Goal: Contribute content: Contribute content

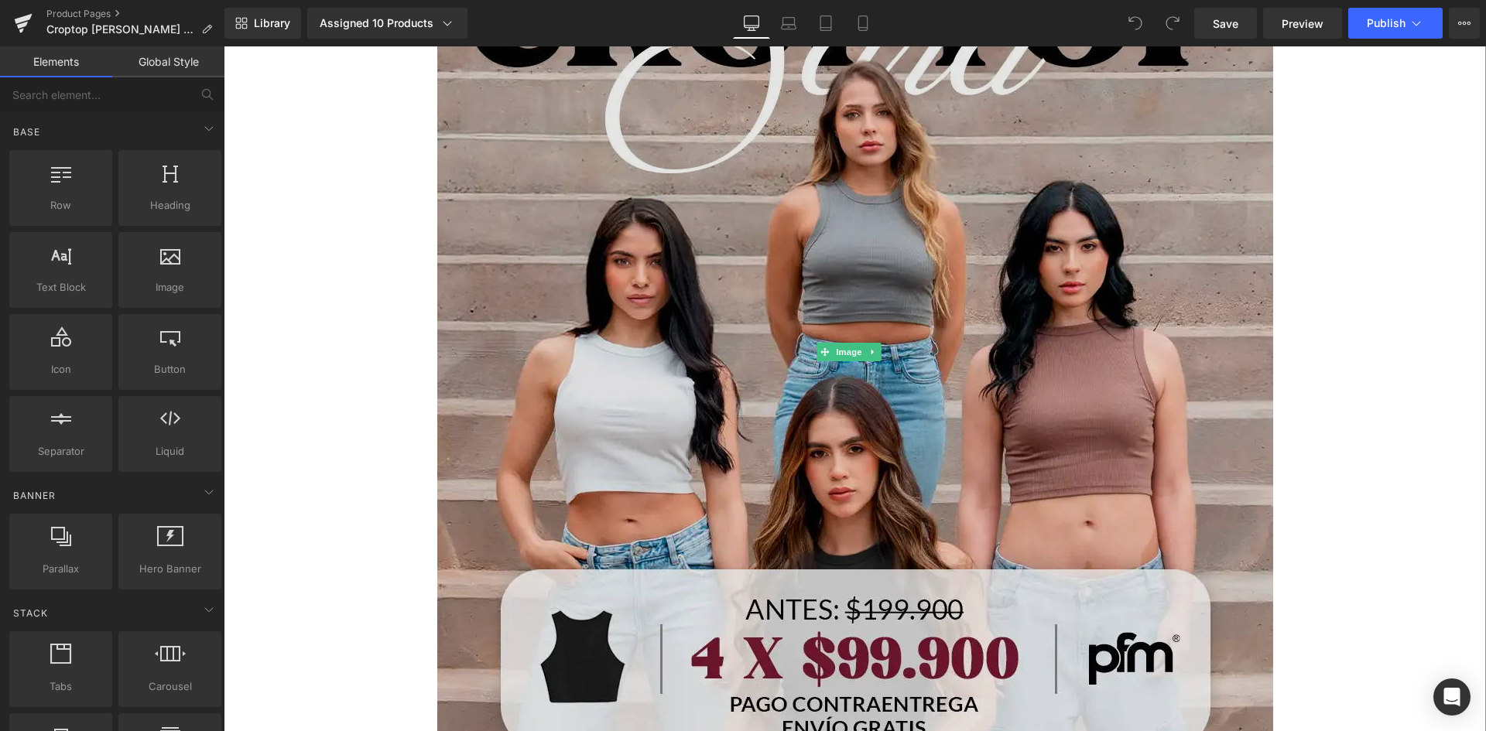
scroll to position [155, 0]
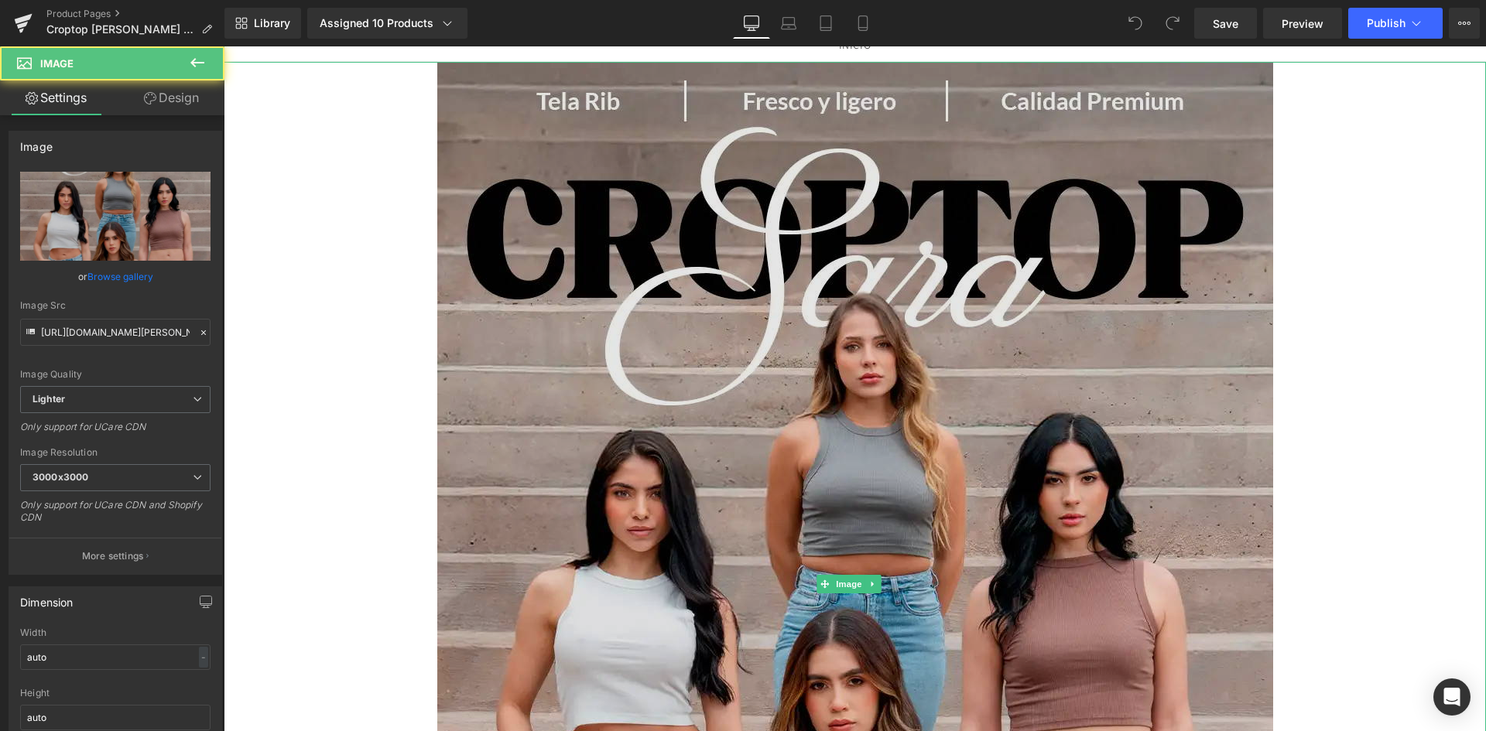
click at [1110, 277] on img at bounding box center [855, 584] width 836 height 1045
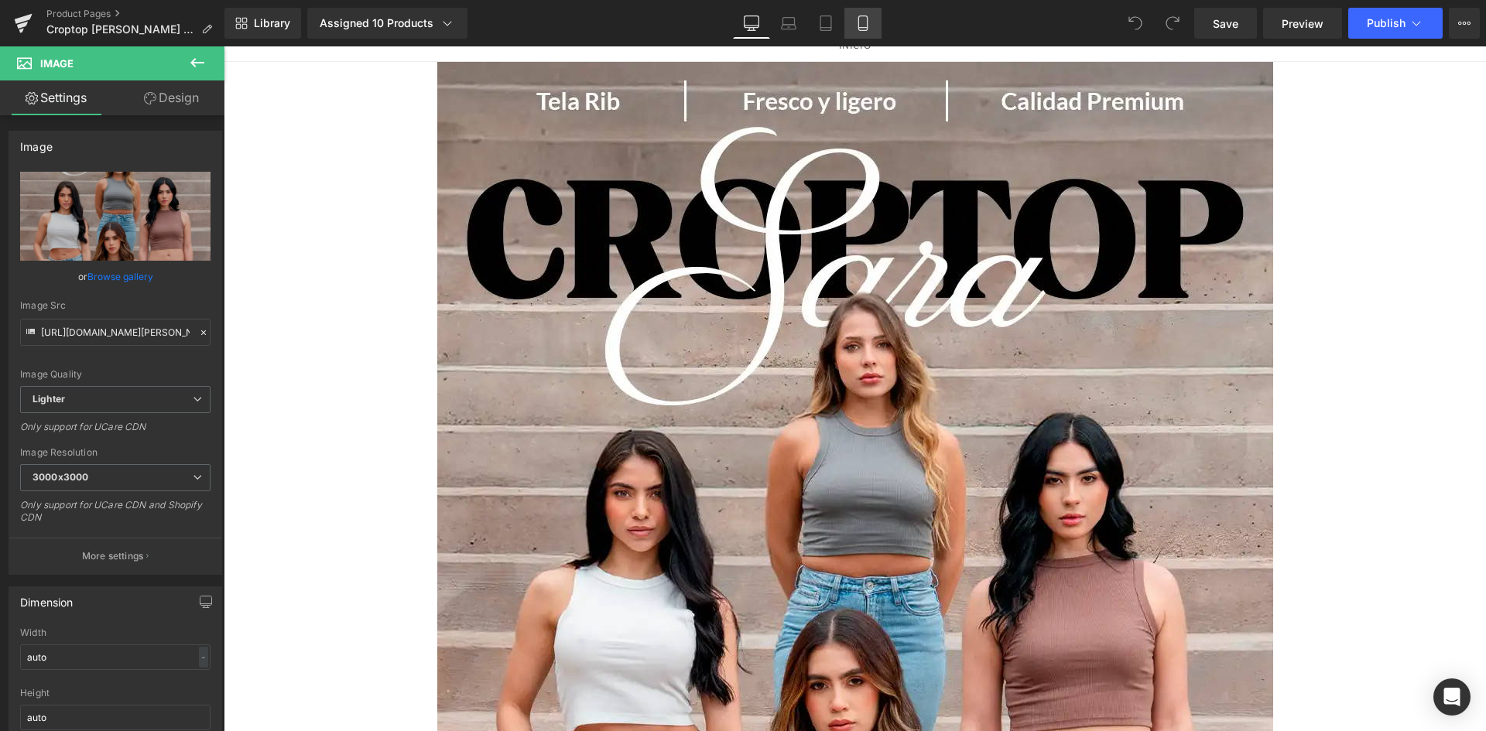
click at [875, 26] on link "Mobile" at bounding box center [862, 23] width 37 height 31
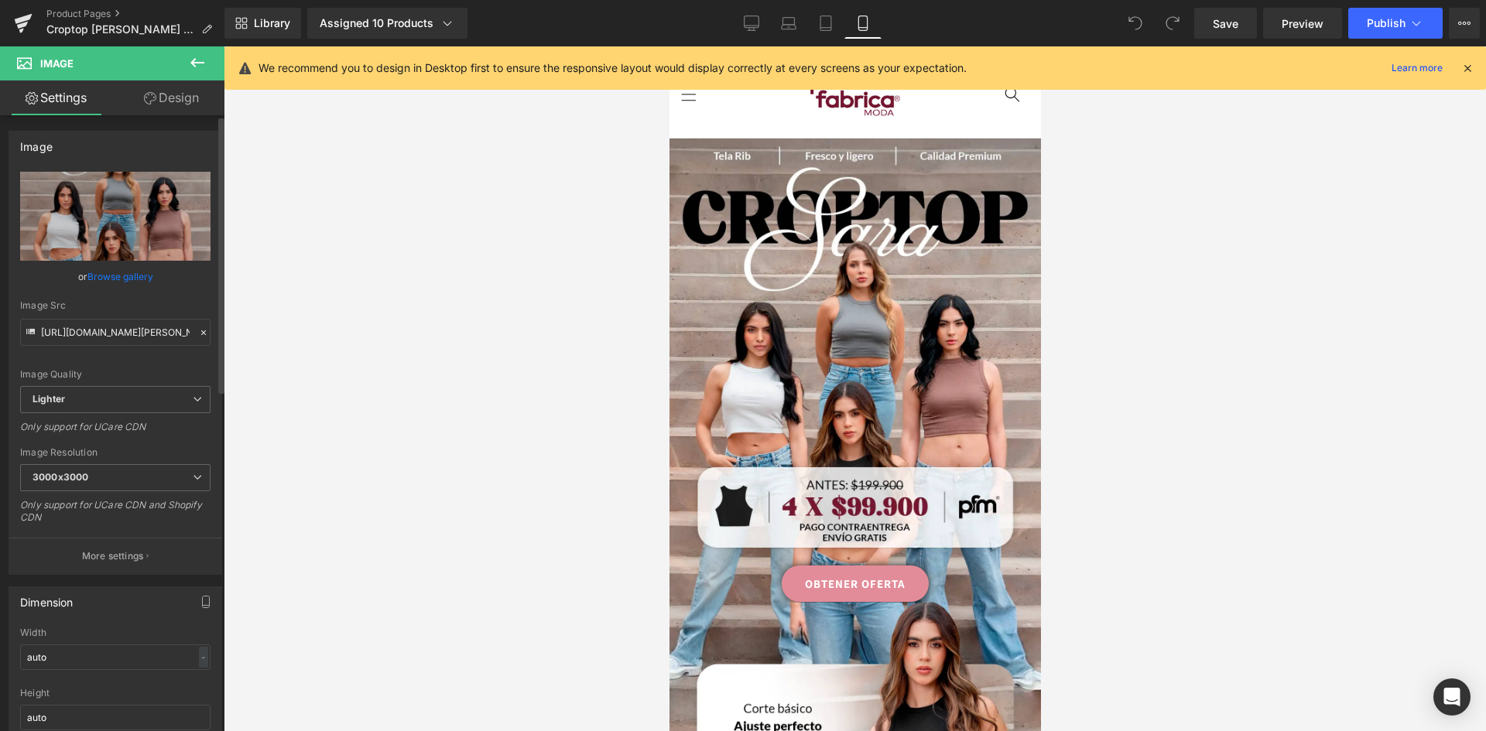
click at [128, 275] on link "Browse gallery" at bounding box center [120, 276] width 66 height 27
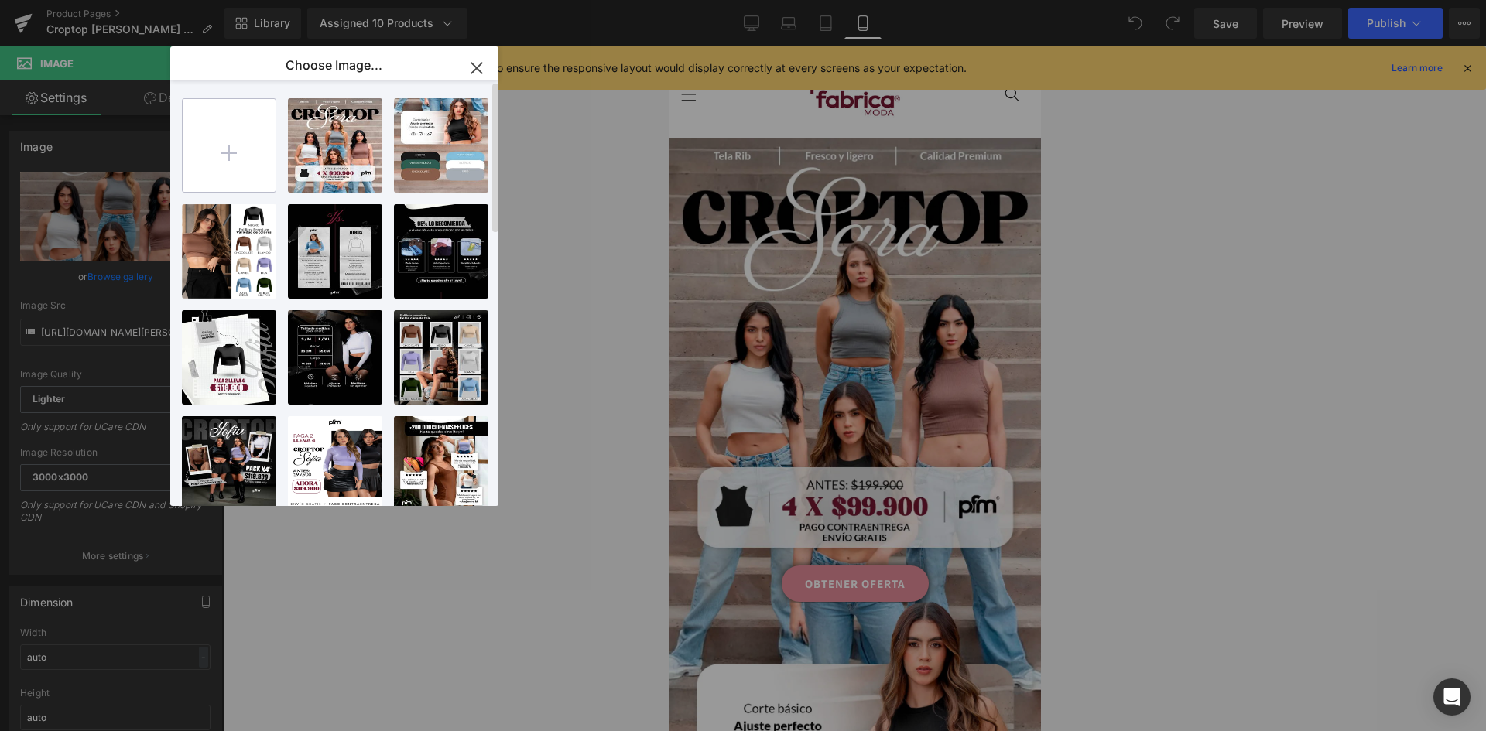
click at [232, 157] on input "file" at bounding box center [229, 145] width 93 height 93
type input "C:\fakepath\landing-[PERSON_NAME]-2-(1)_01 (1).webp"
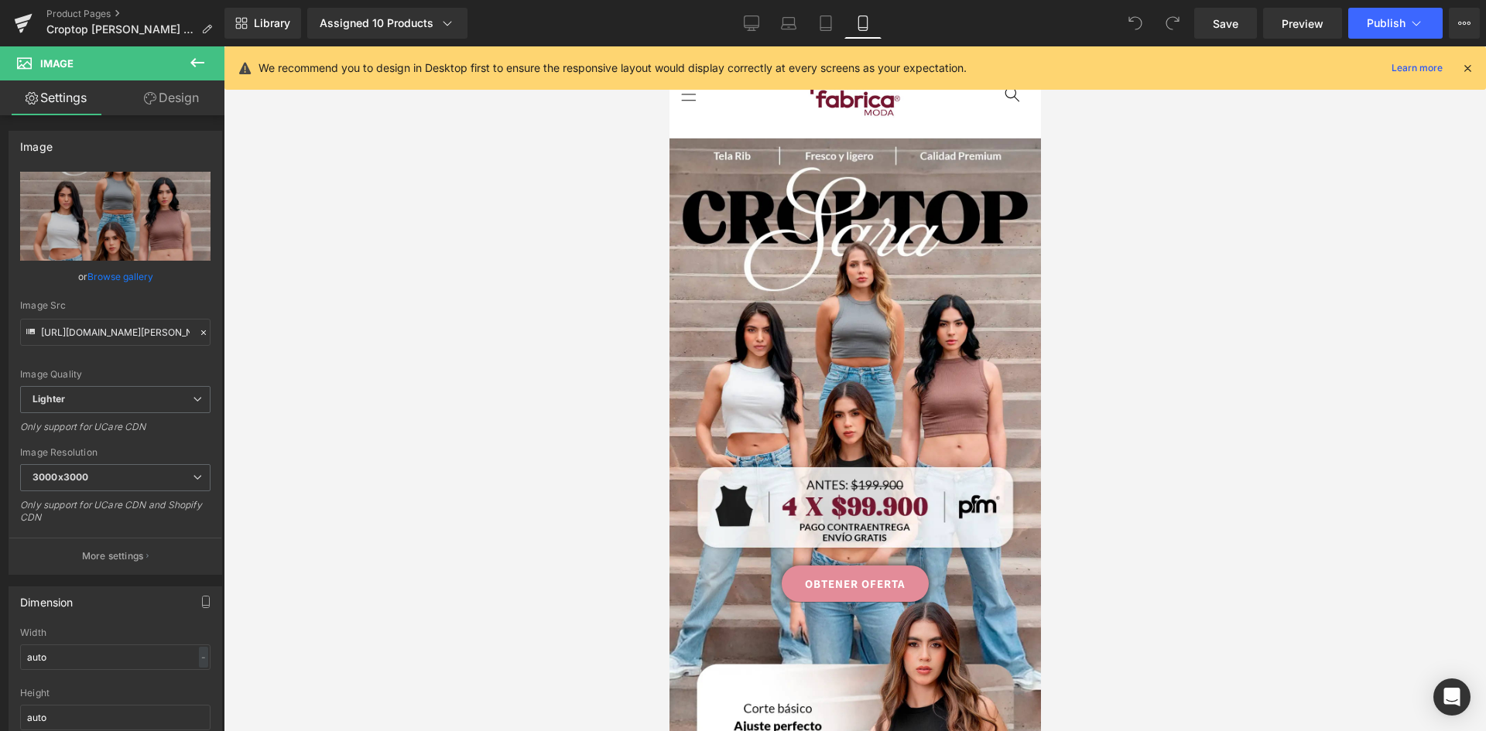
click at [131, 277] on link "Browse gallery" at bounding box center [120, 276] width 66 height 27
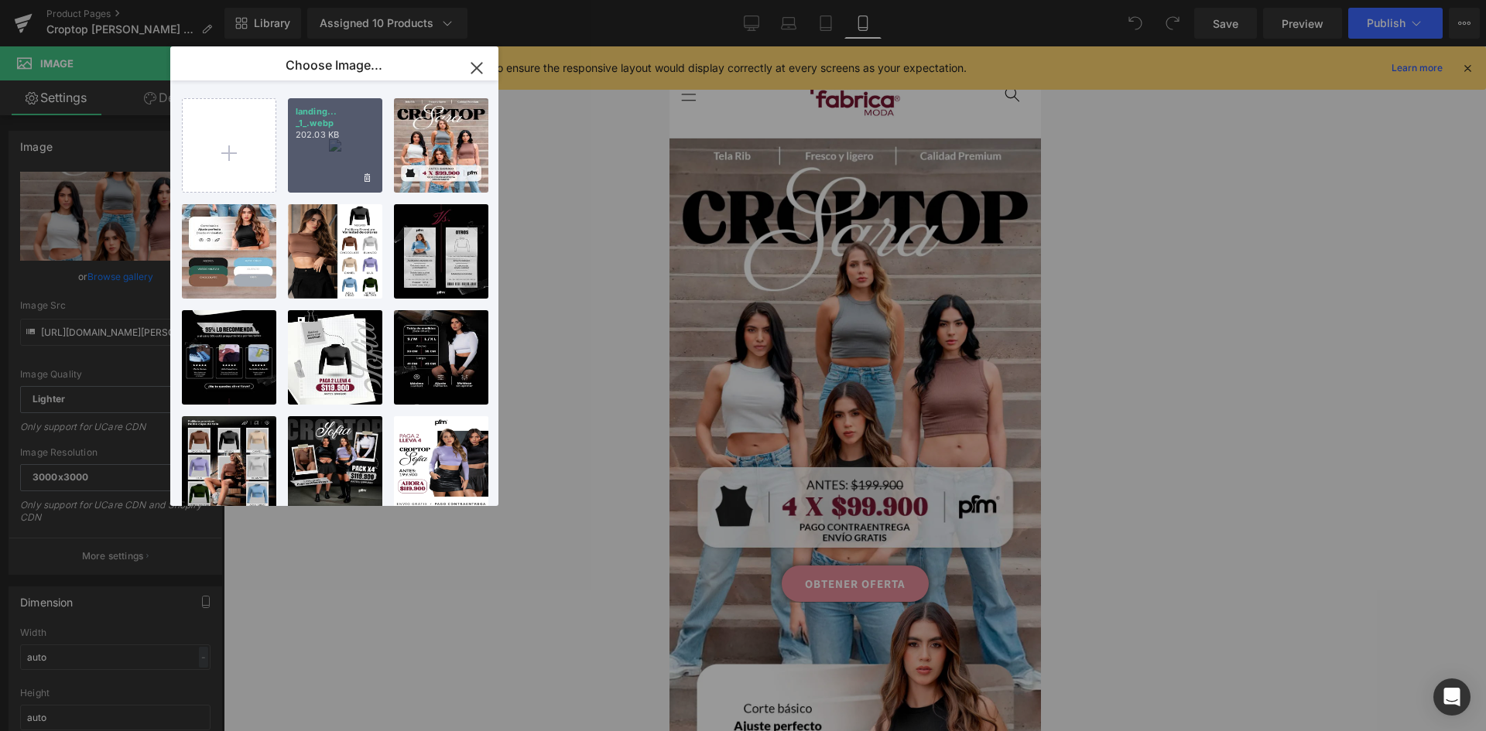
click at [329, 159] on div "landing... _1_.webp 202.03 KB" at bounding box center [335, 145] width 94 height 94
type input "[URL][DOMAIN_NAME][PERSON_NAME]"
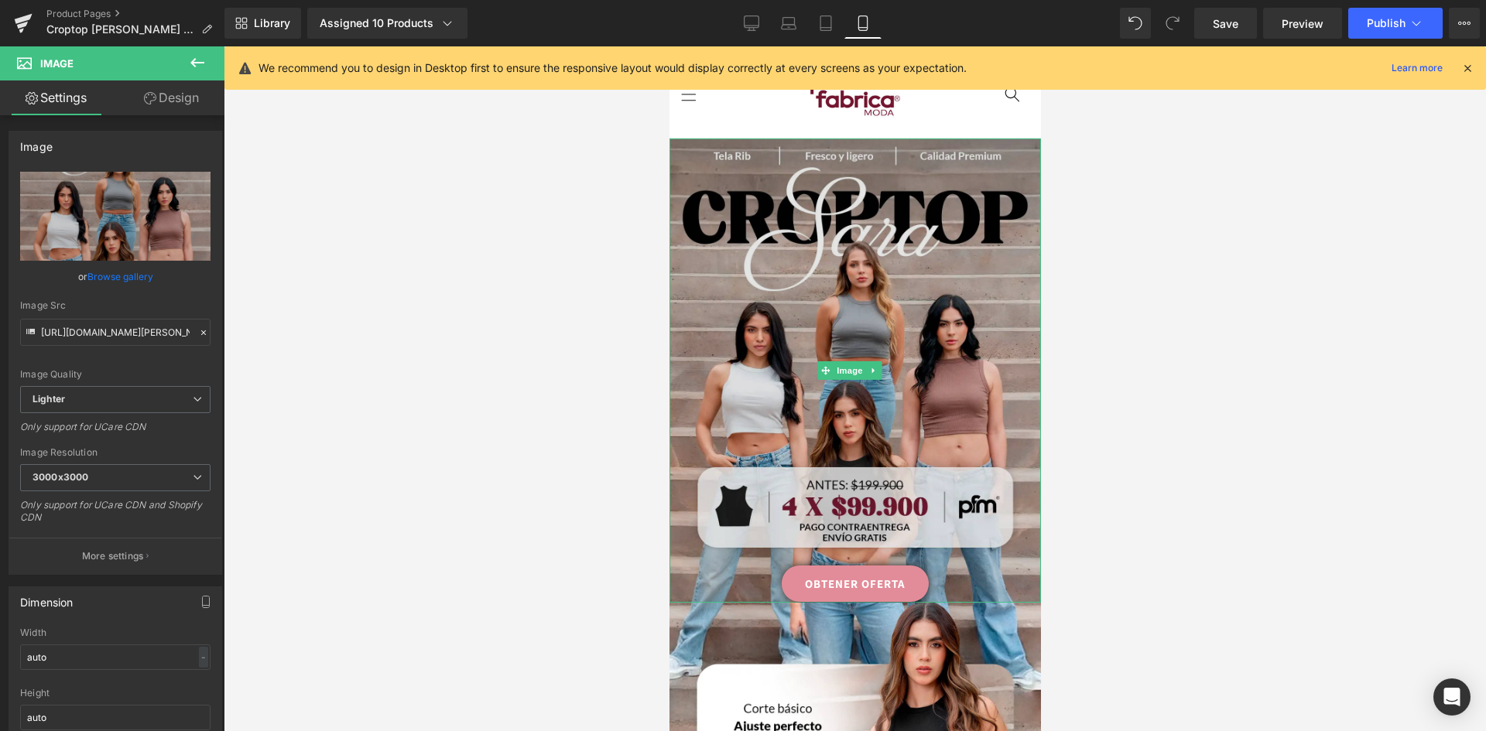
click at [943, 330] on img at bounding box center [855, 371] width 372 height 464
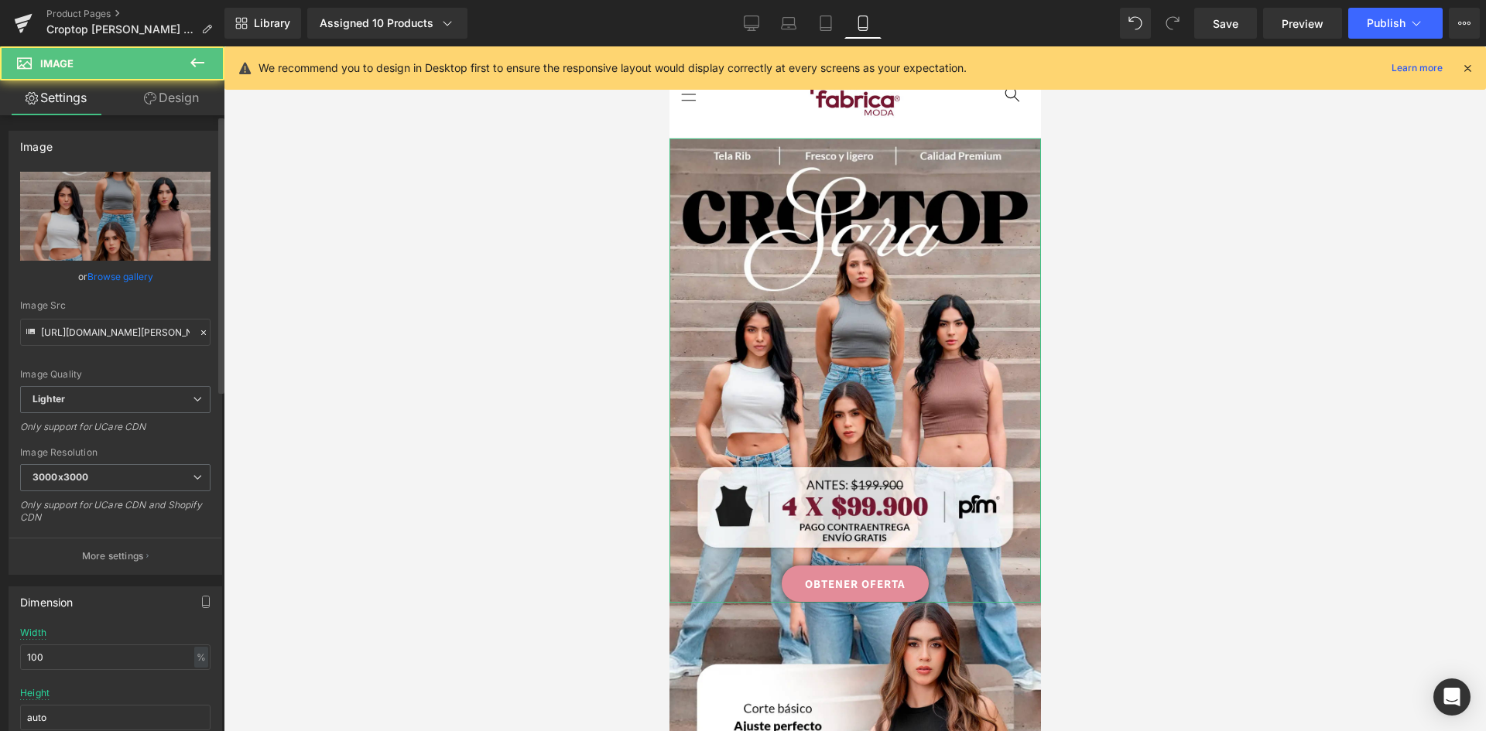
click at [120, 274] on link "Browse gallery" at bounding box center [120, 276] width 66 height 27
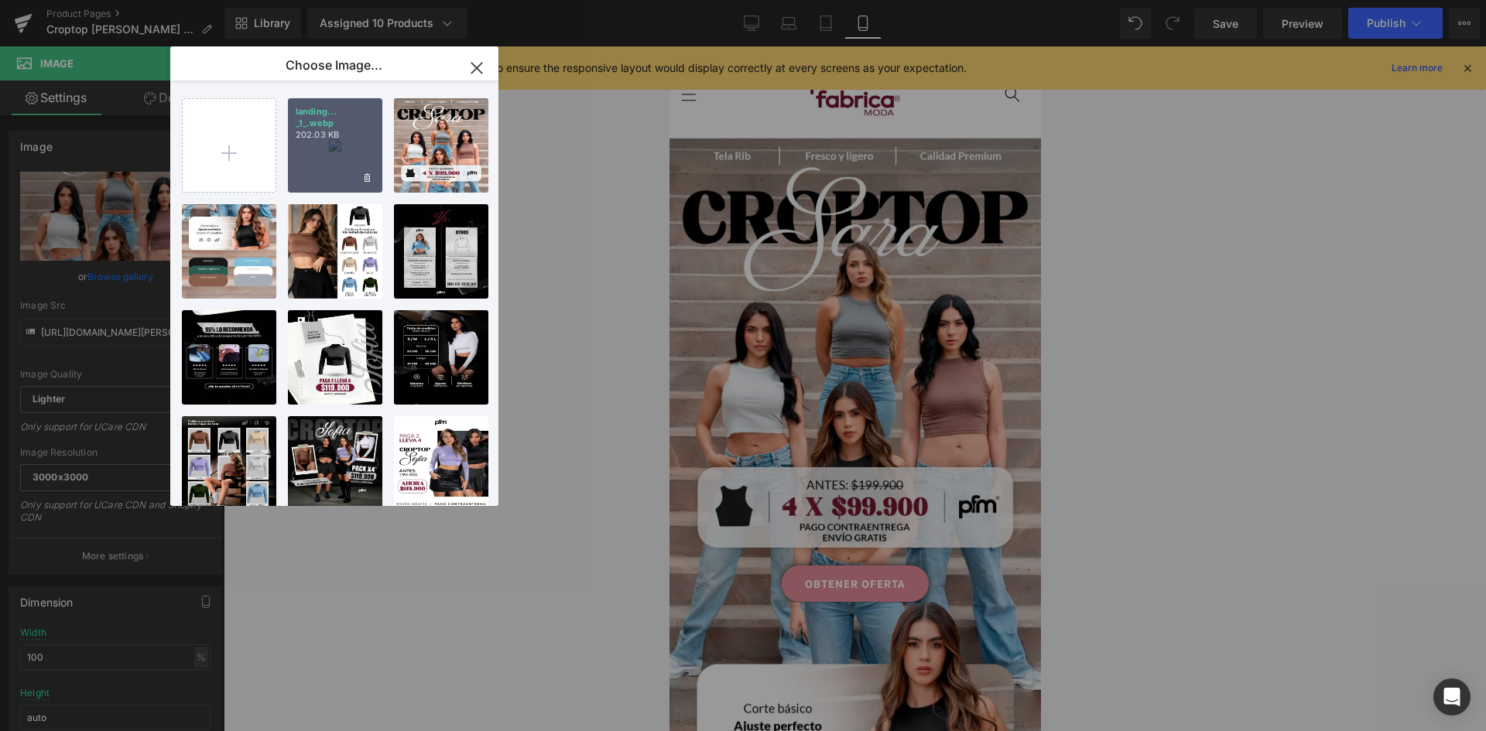
click at [330, 161] on div "landing... _1_.webp 202.03 KB" at bounding box center [335, 145] width 94 height 94
type input "[URL][DOMAIN_NAME][PERSON_NAME]"
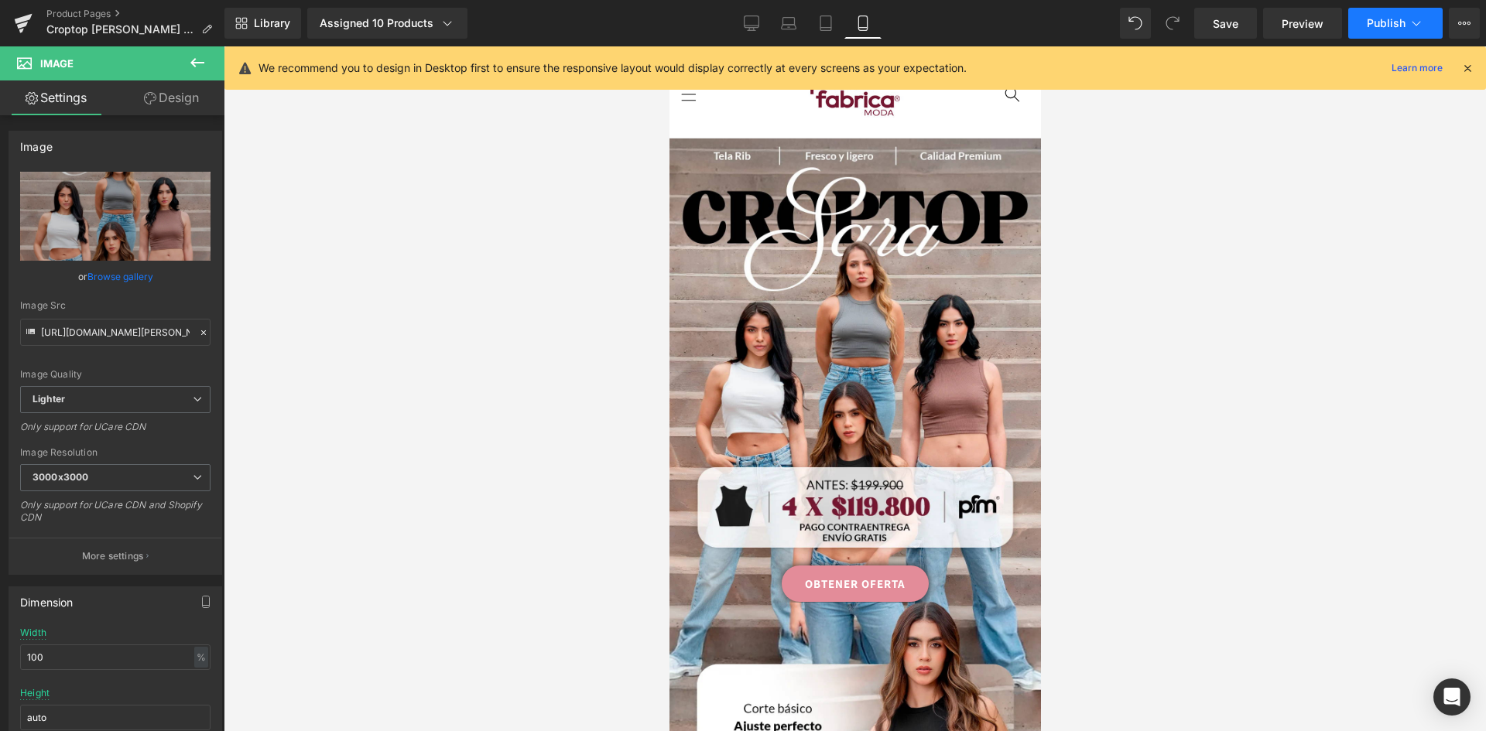
click at [1388, 19] on span "Publish" at bounding box center [1386, 23] width 39 height 12
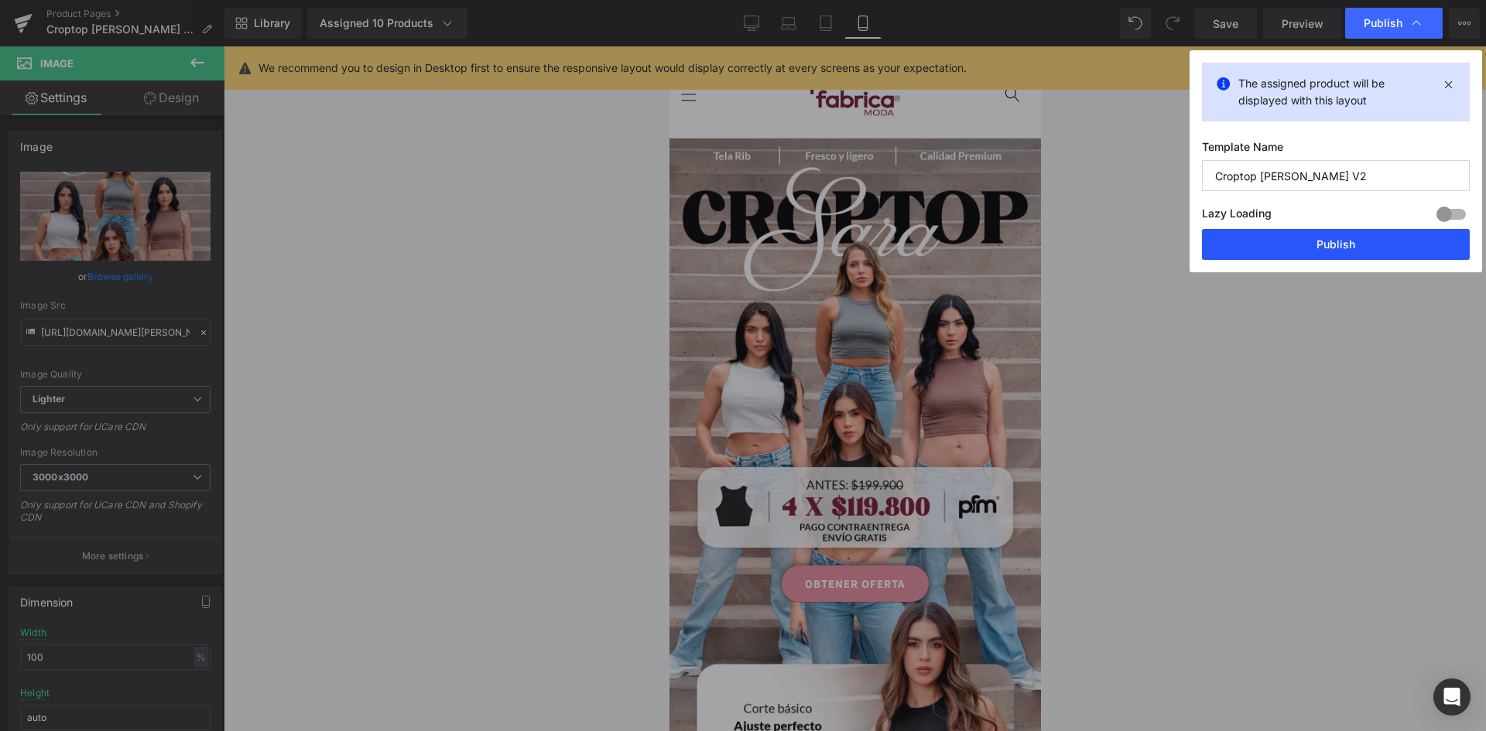
click at [1349, 238] on button "Publish" at bounding box center [1336, 244] width 268 height 31
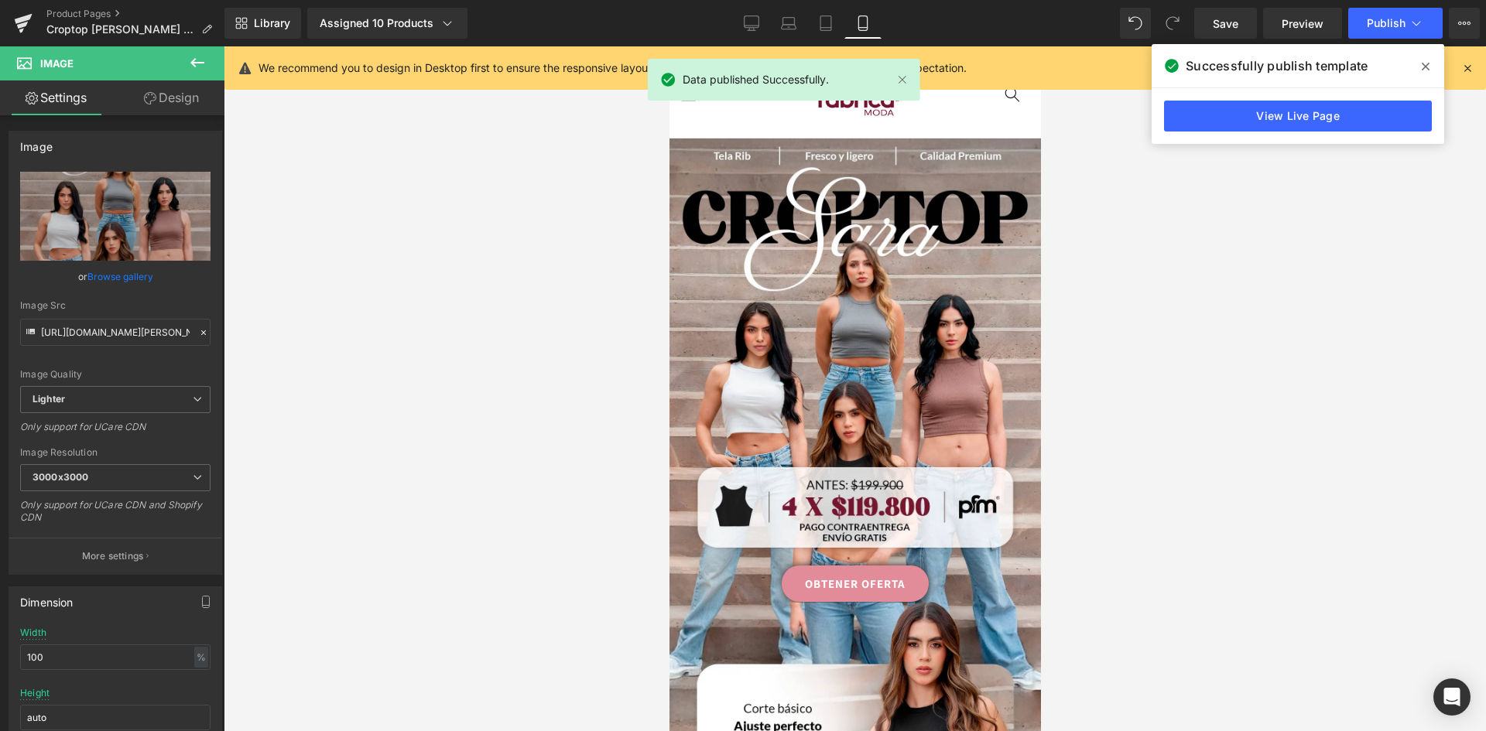
click at [729, 22] on div "Library Assigned 10 Products Product Preview CROPTOP RIB [PERSON_NAME] - SIN MA…" at bounding box center [855, 23] width 1262 height 31
click at [746, 22] on icon at bounding box center [751, 22] width 15 height 15
type input "auto"
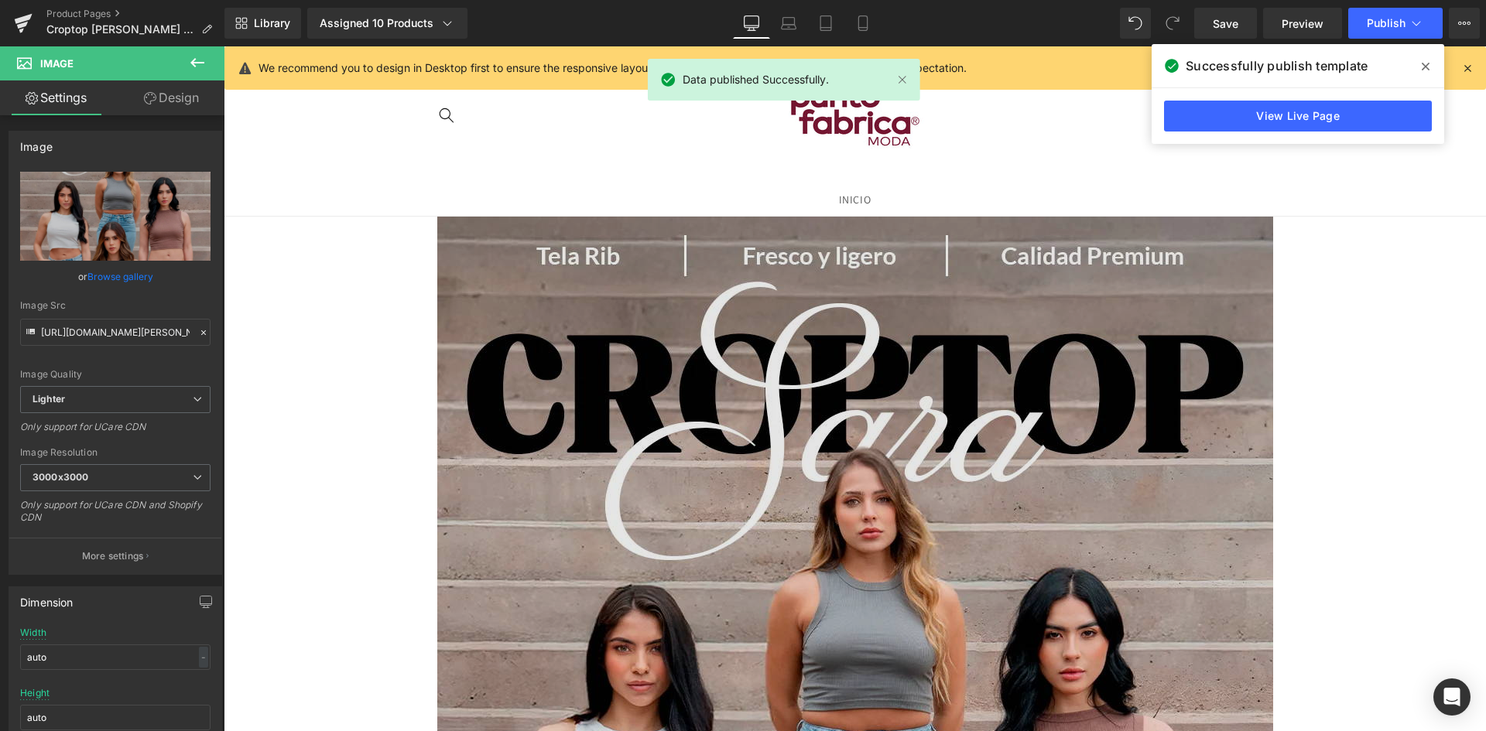
click at [831, 330] on img at bounding box center [855, 739] width 836 height 1045
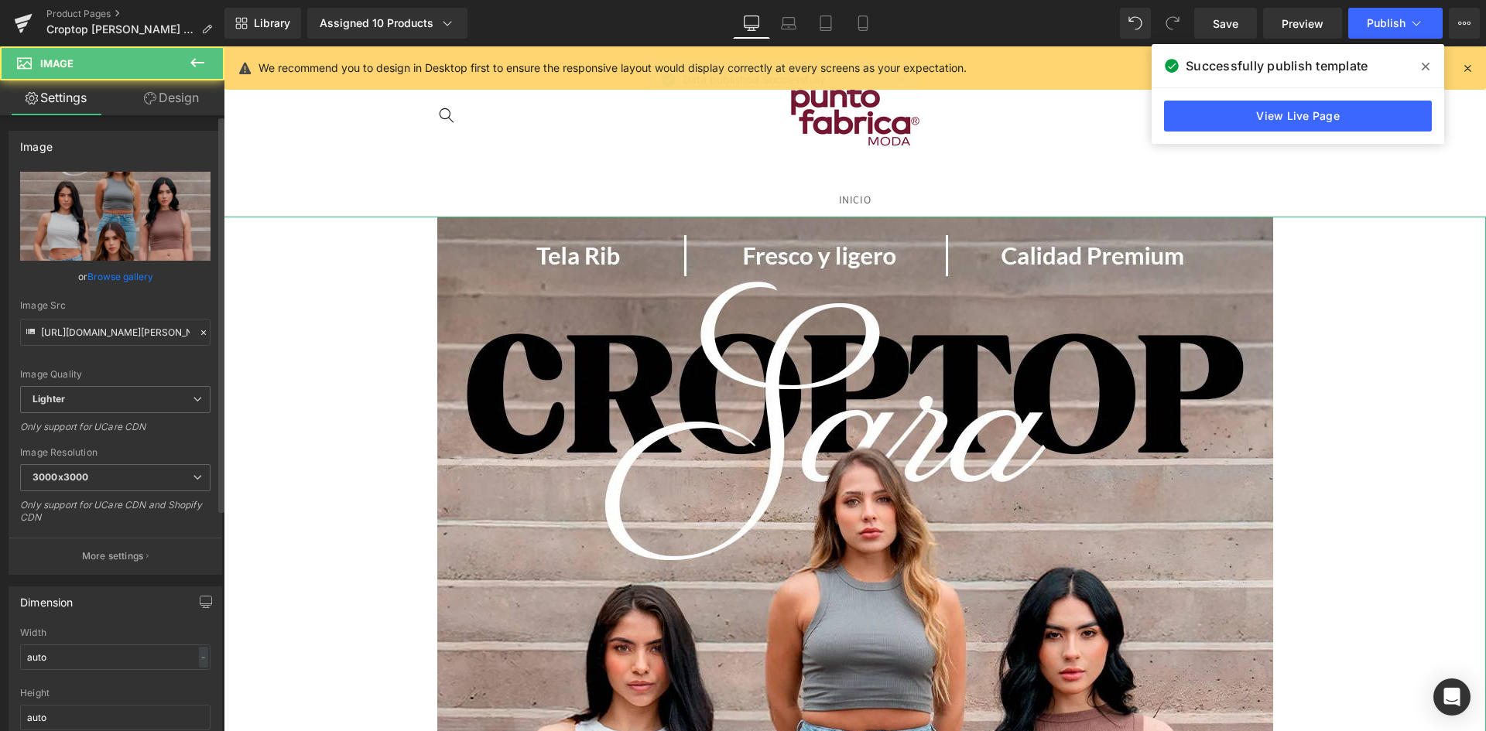
click at [118, 278] on link "Browse gallery" at bounding box center [120, 276] width 66 height 27
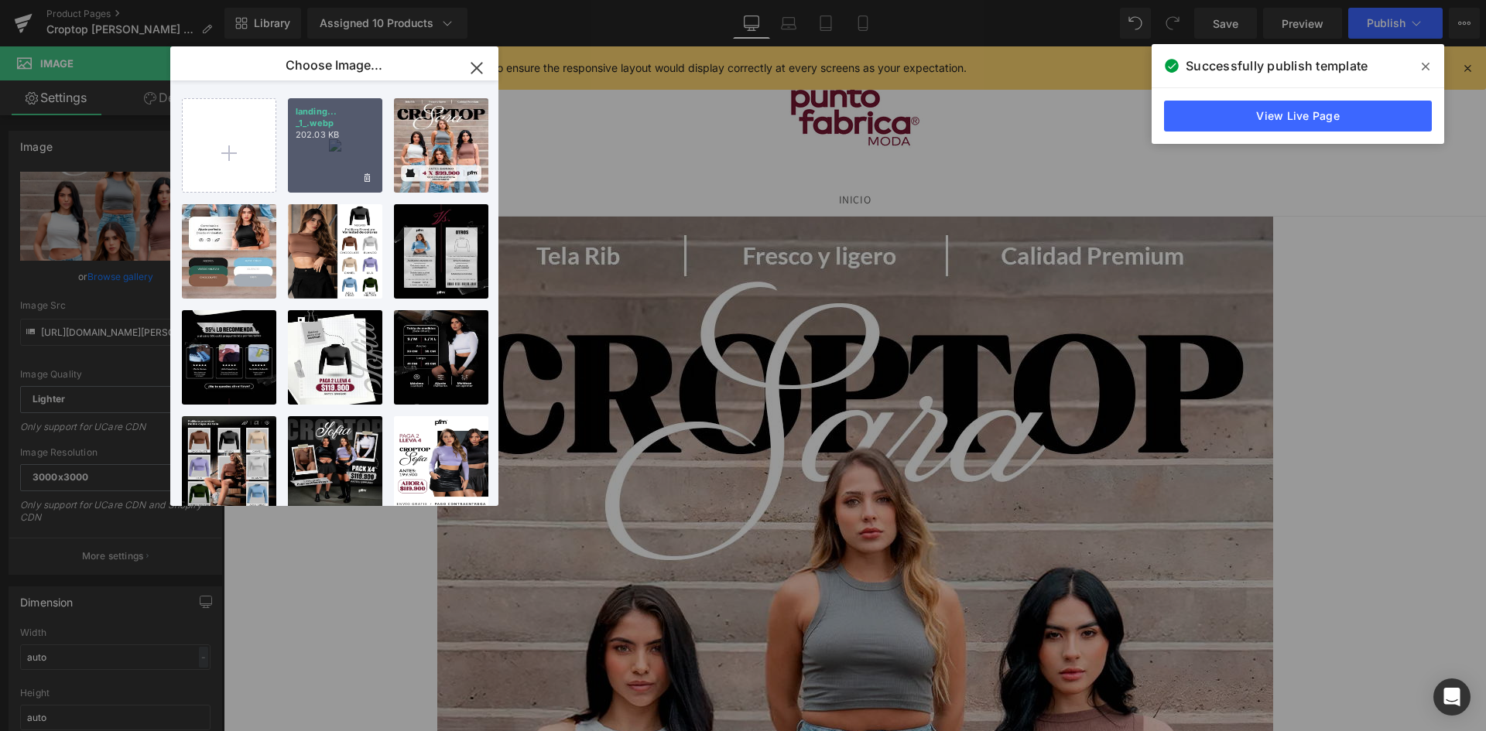
click at [328, 150] on div "landing... _1_.webp 202.03 KB" at bounding box center [335, 145] width 94 height 94
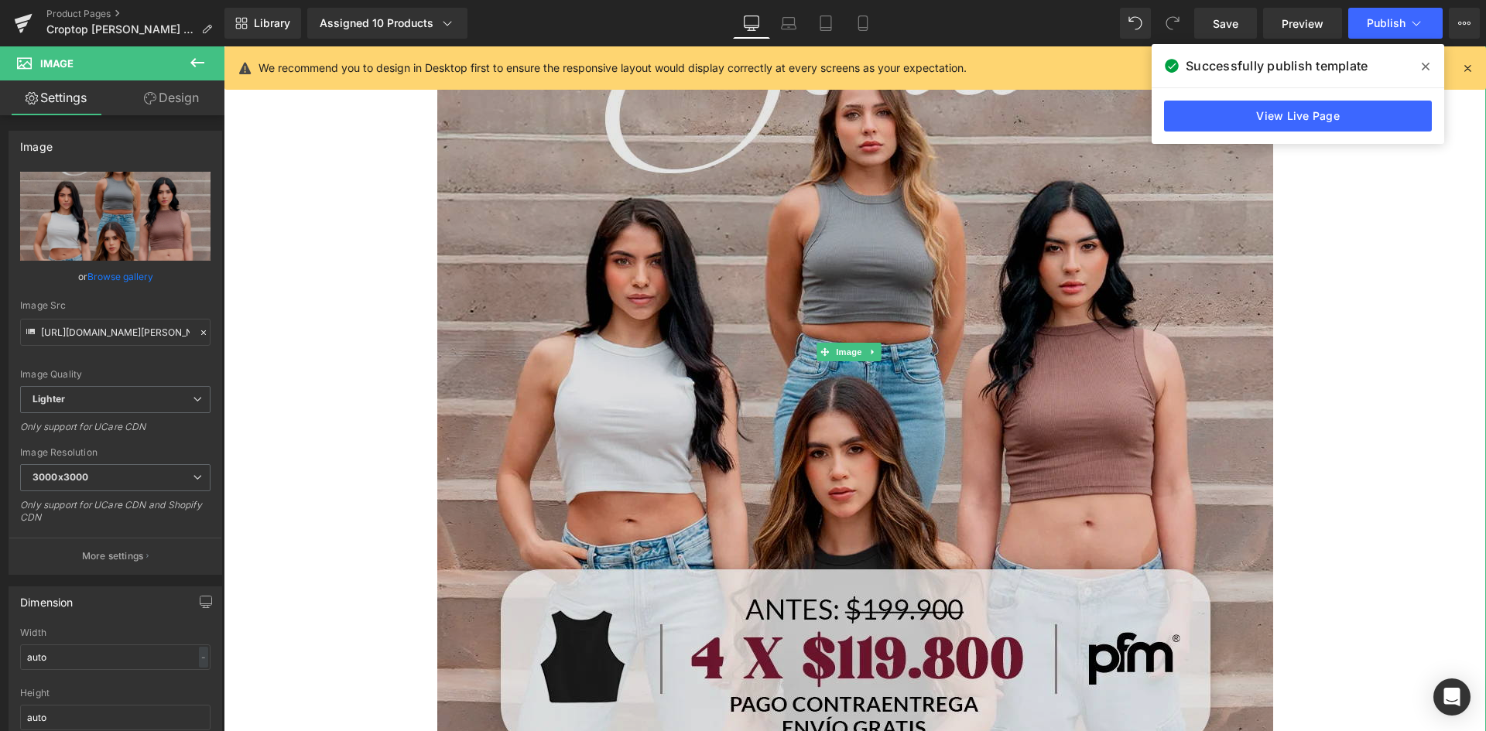
scroll to position [774, 0]
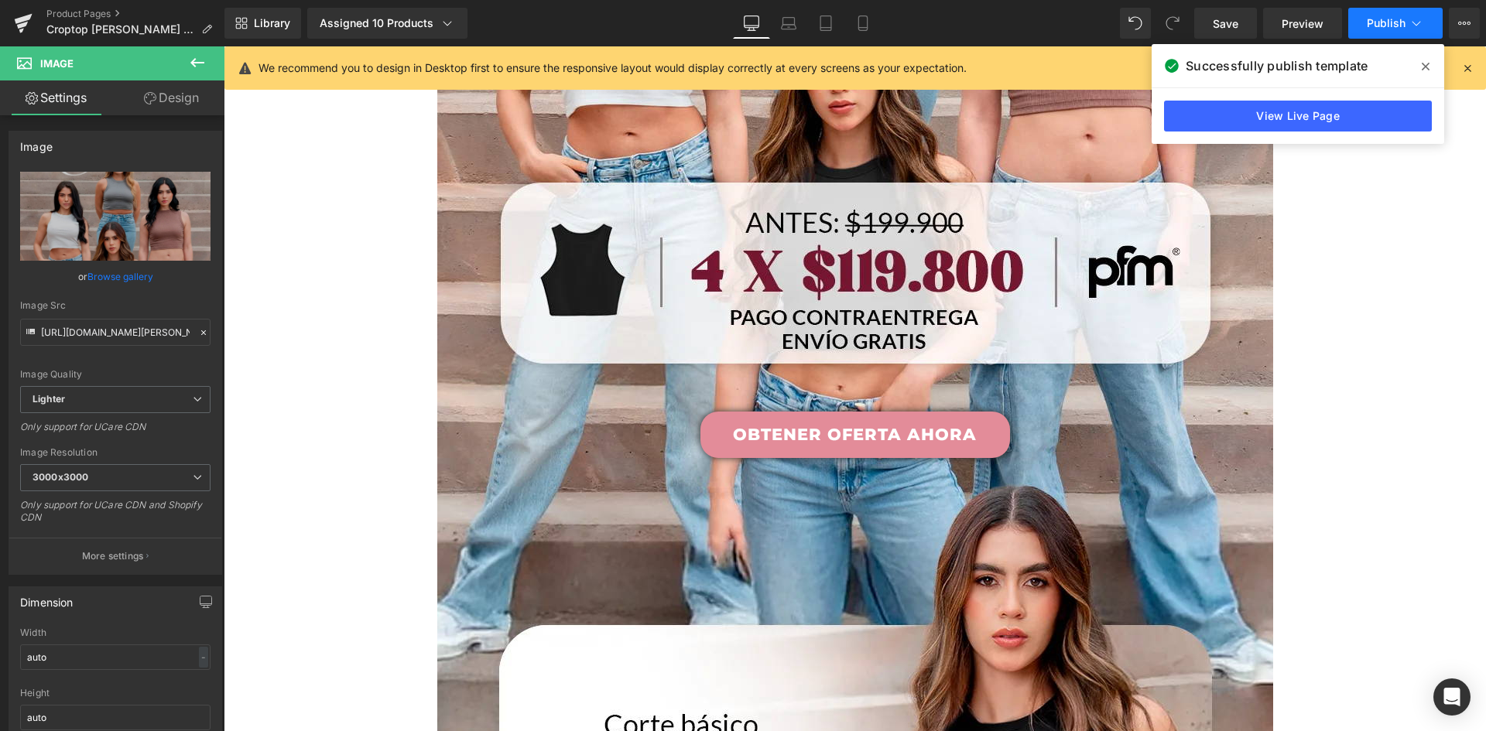
click at [1388, 19] on span "Publish" at bounding box center [1386, 23] width 39 height 12
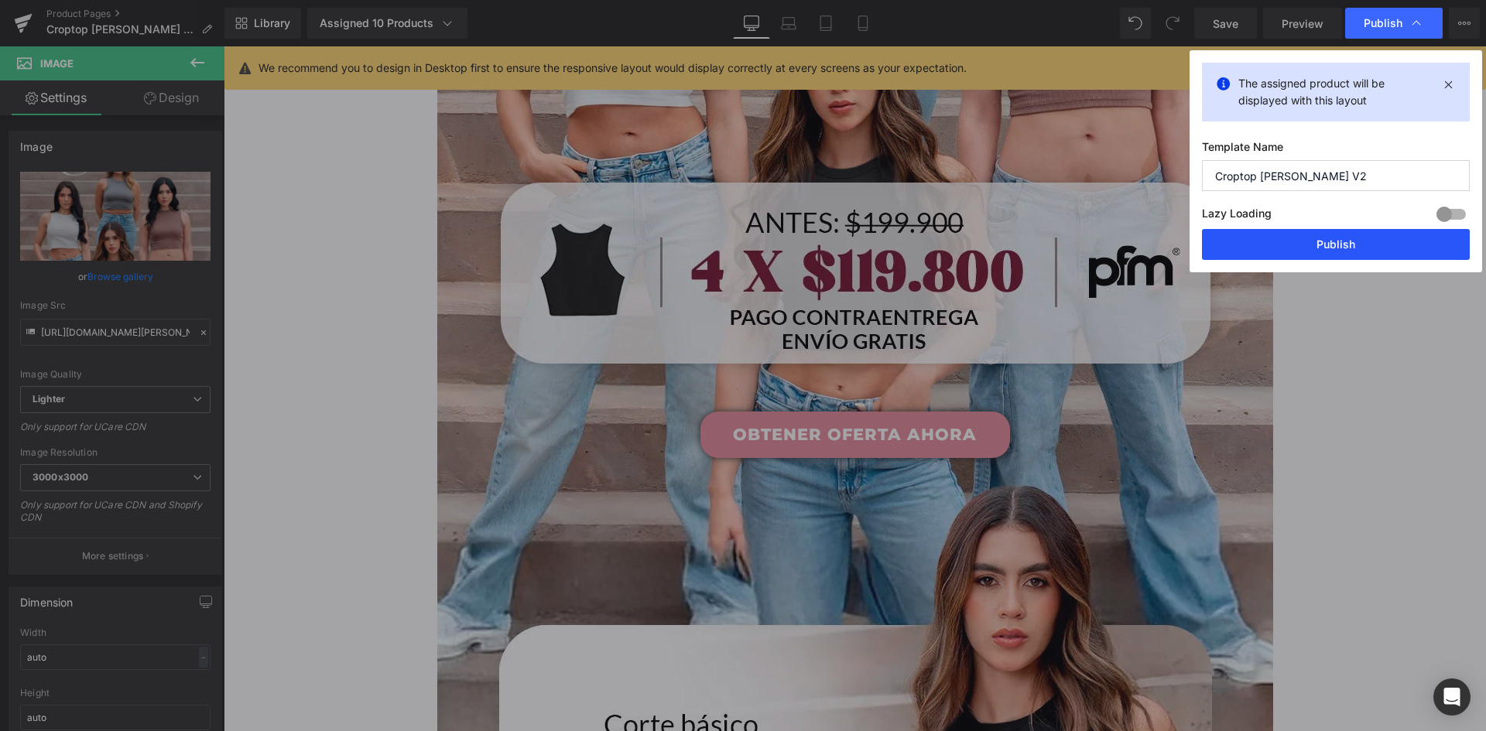
drag, startPoint x: 1348, startPoint y: 245, endPoint x: 1093, endPoint y: 193, distance: 260.6
click at [1348, 245] on button "Publish" at bounding box center [1336, 244] width 268 height 31
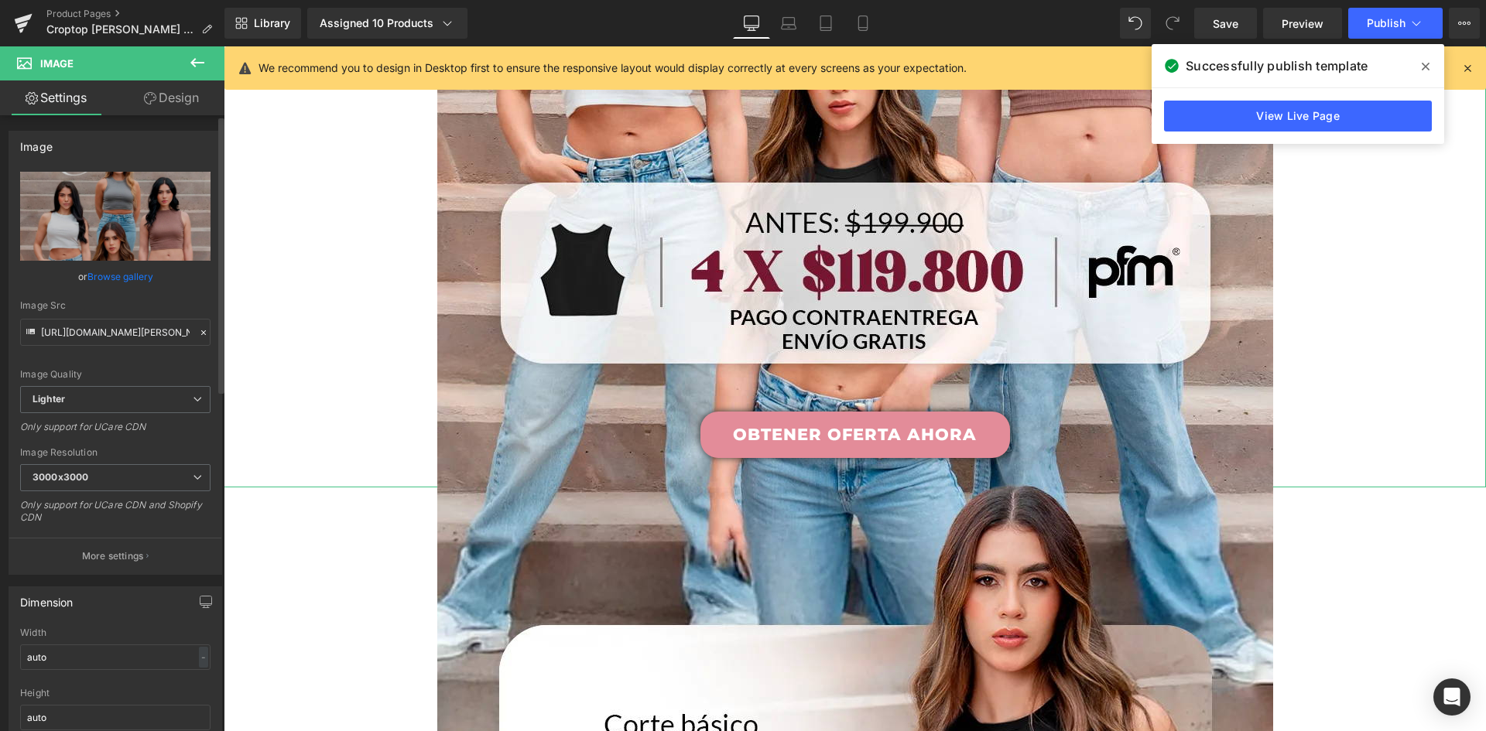
click at [133, 276] on link "Browse gallery" at bounding box center [120, 276] width 66 height 27
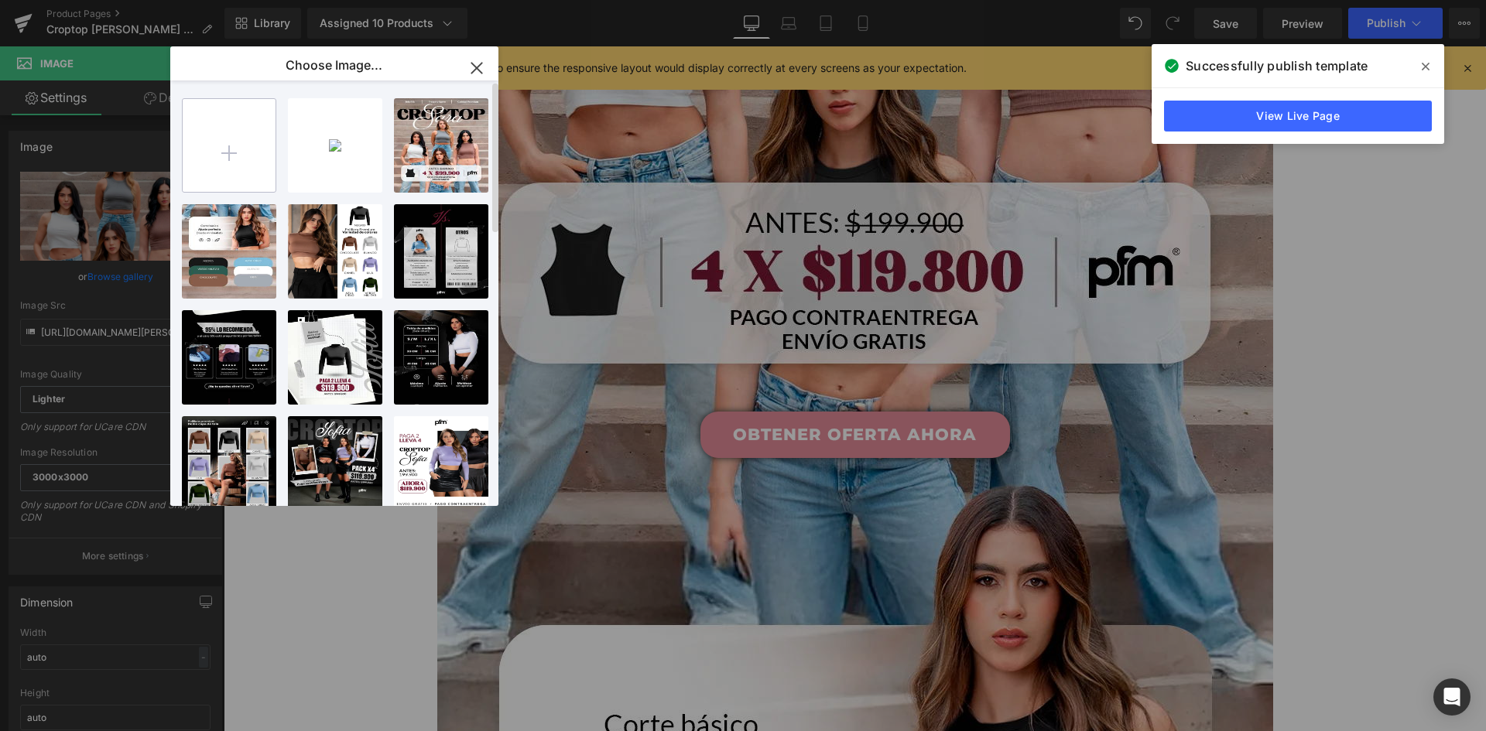
click at [259, 149] on input "file" at bounding box center [229, 145] width 93 height 93
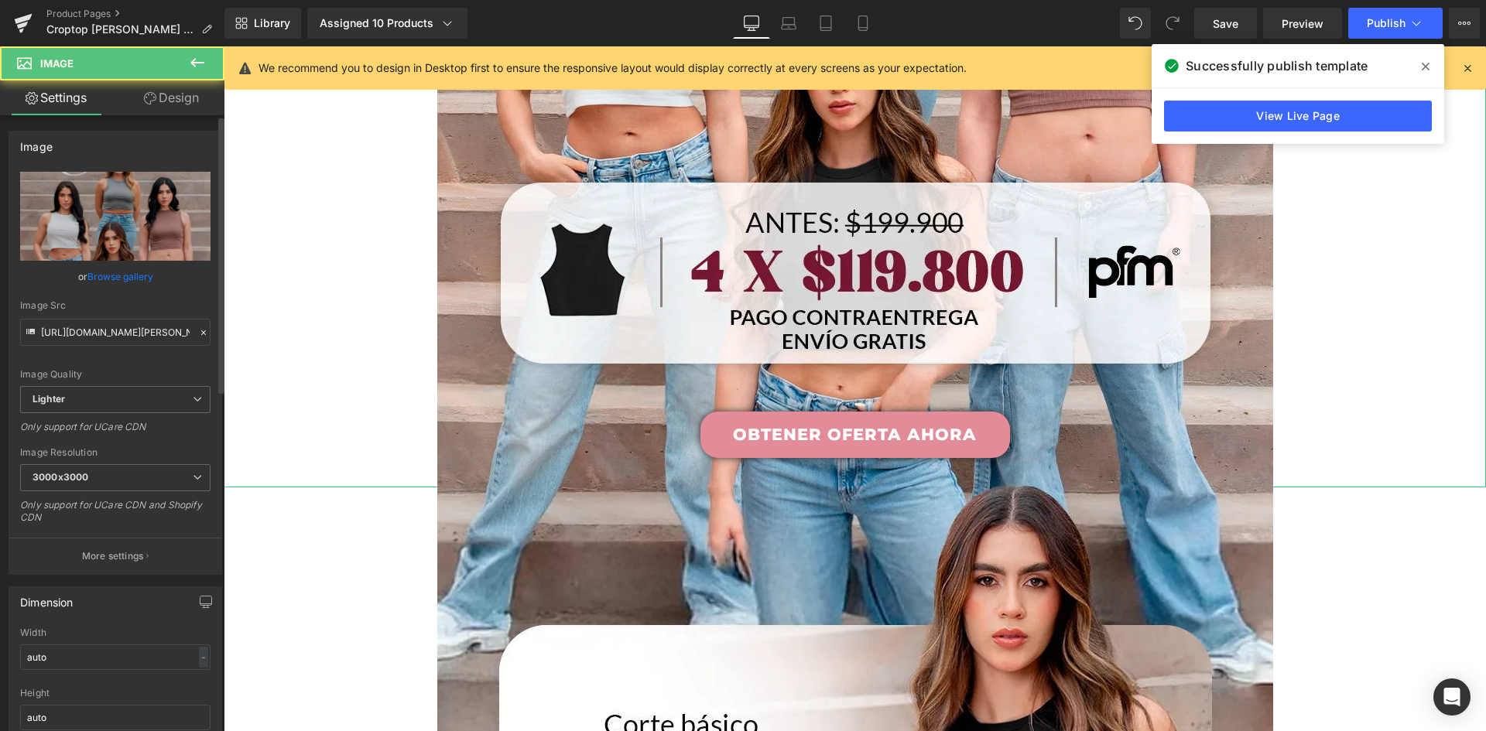
click at [111, 276] on link "Browse gallery" at bounding box center [120, 276] width 66 height 27
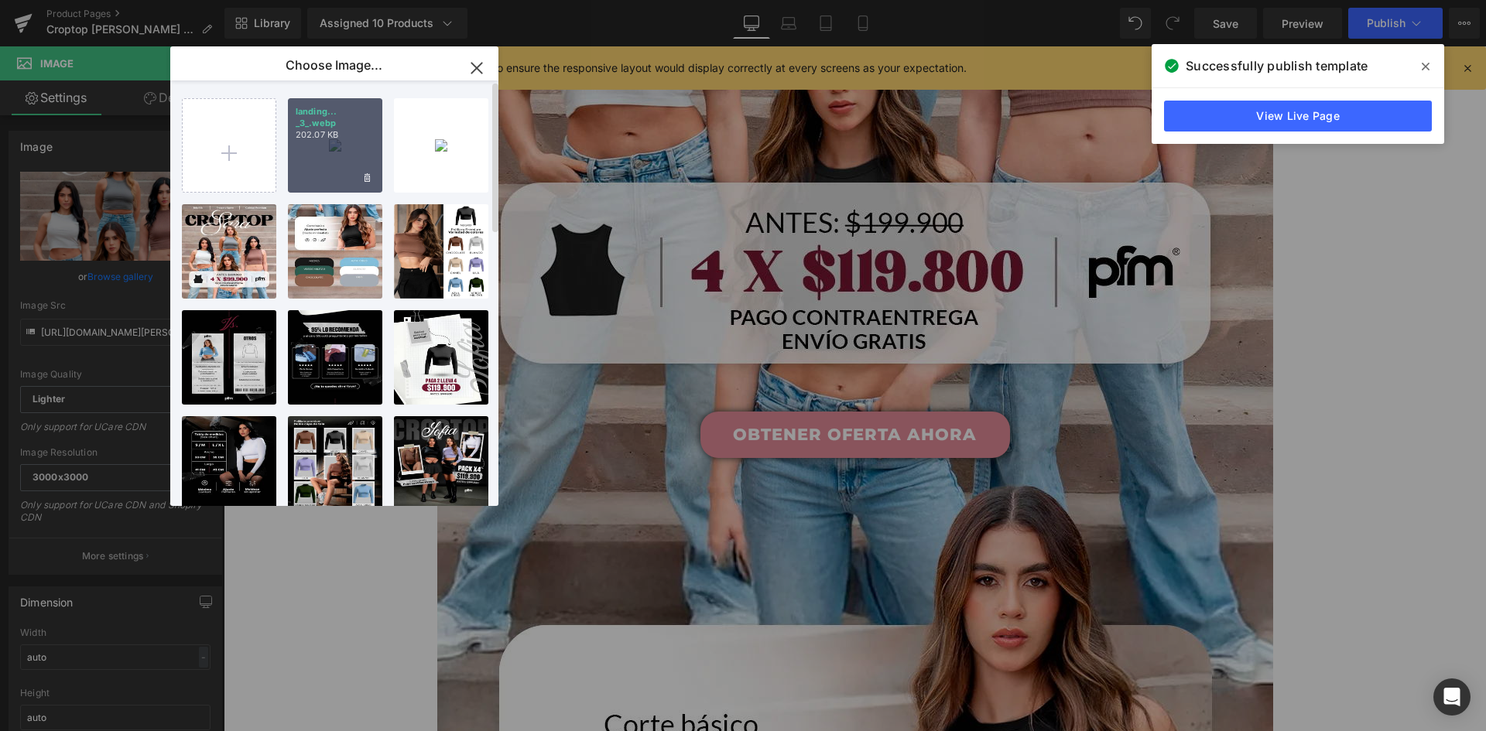
click at [311, 129] on p "202.07 KB" at bounding box center [335, 135] width 79 height 12
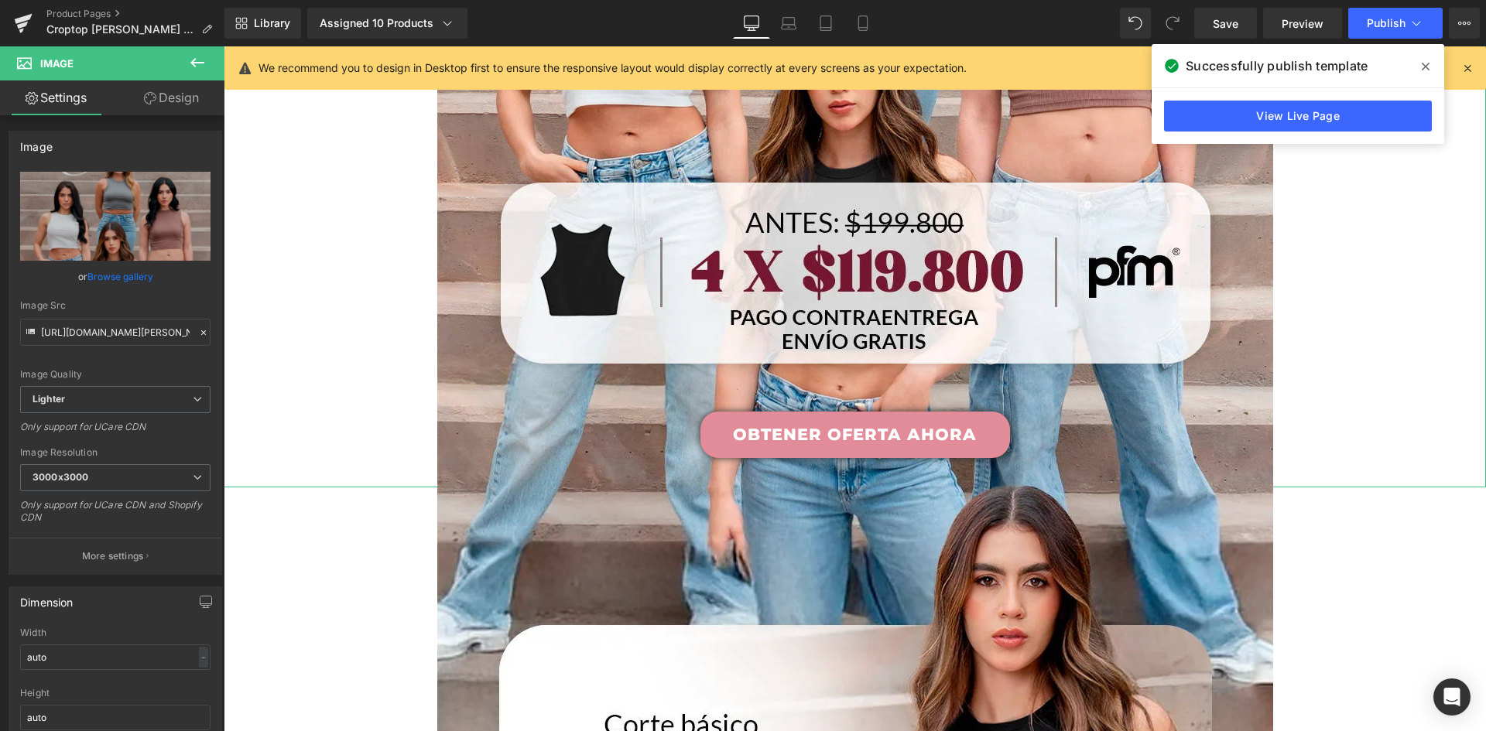
scroll to position [697, 0]
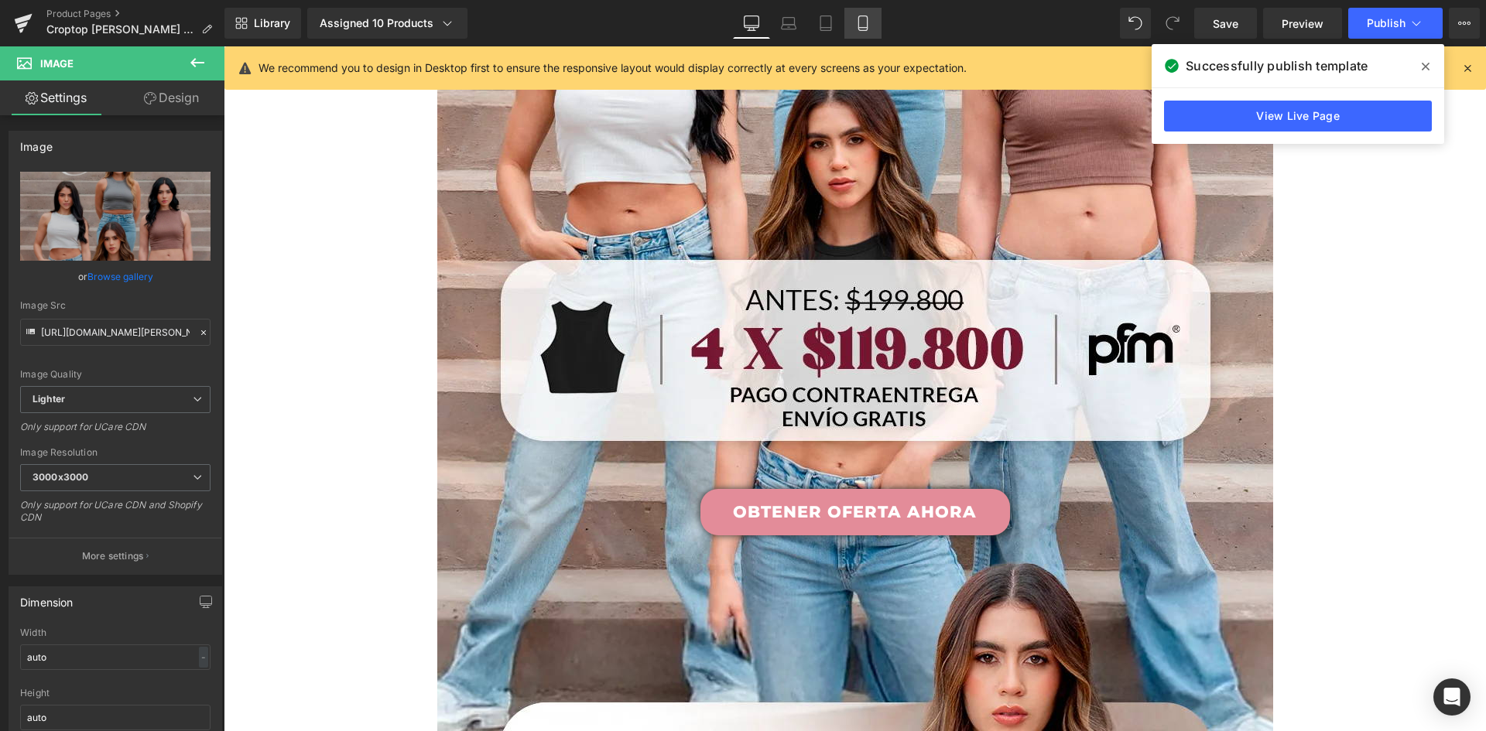
click at [876, 29] on link "Mobile" at bounding box center [862, 23] width 37 height 31
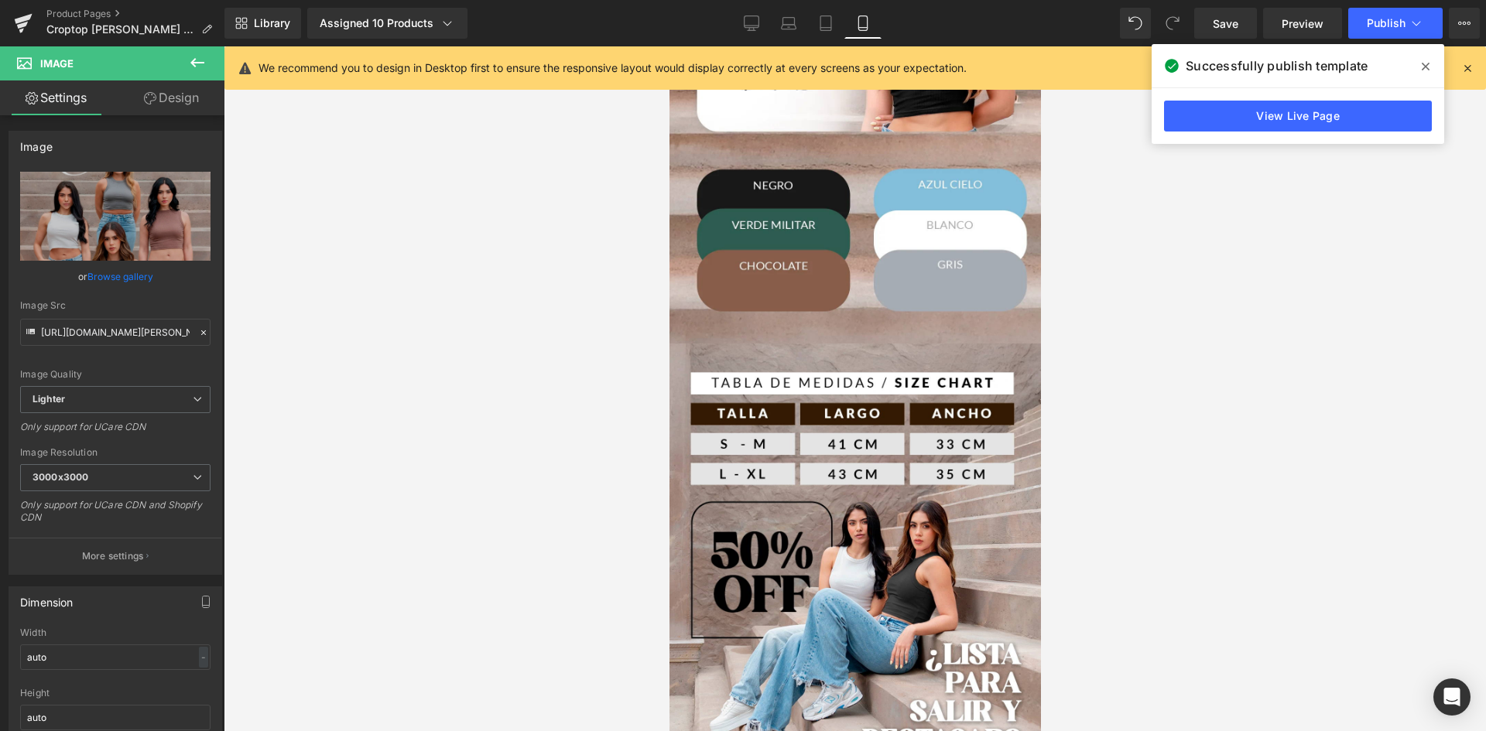
scroll to position [0, 0]
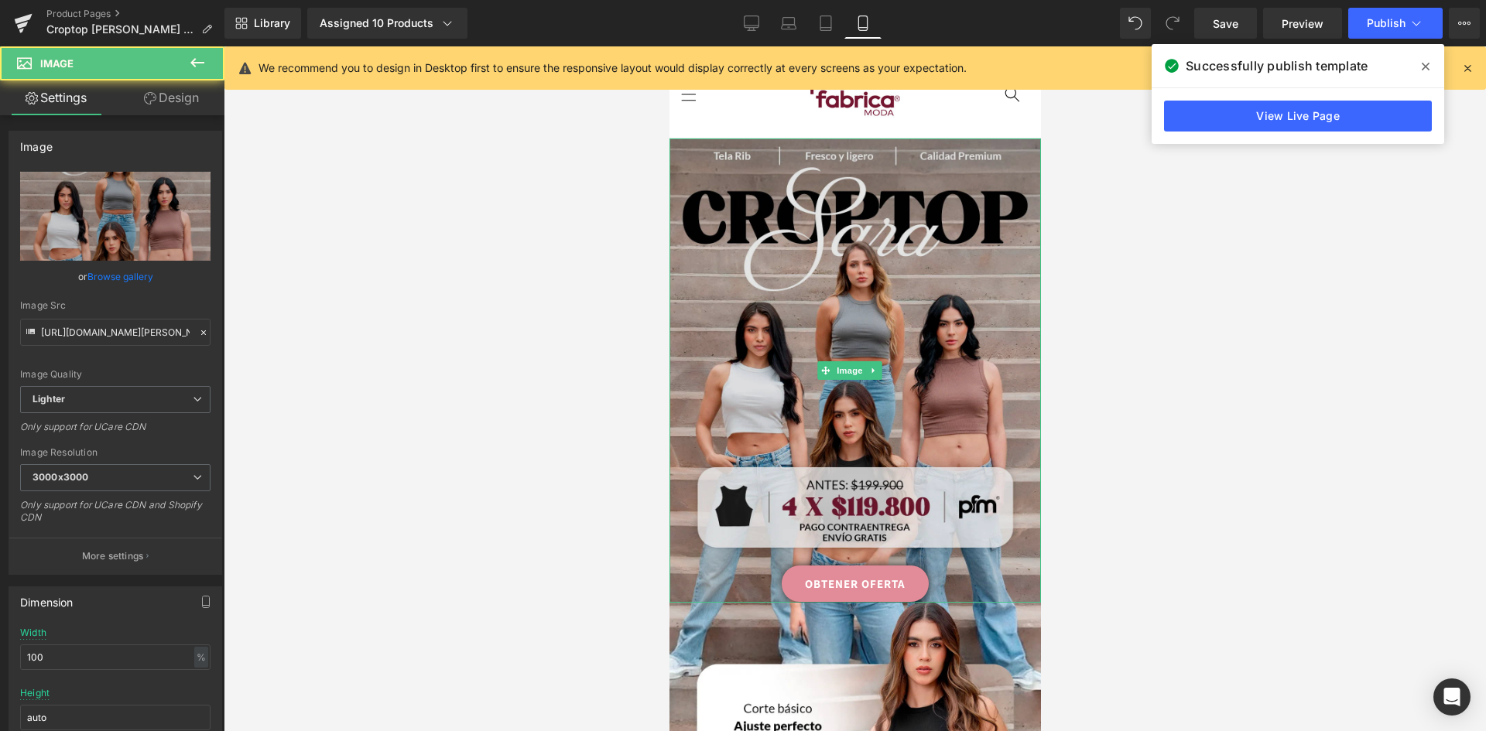
click at [862, 179] on img at bounding box center [855, 371] width 372 height 464
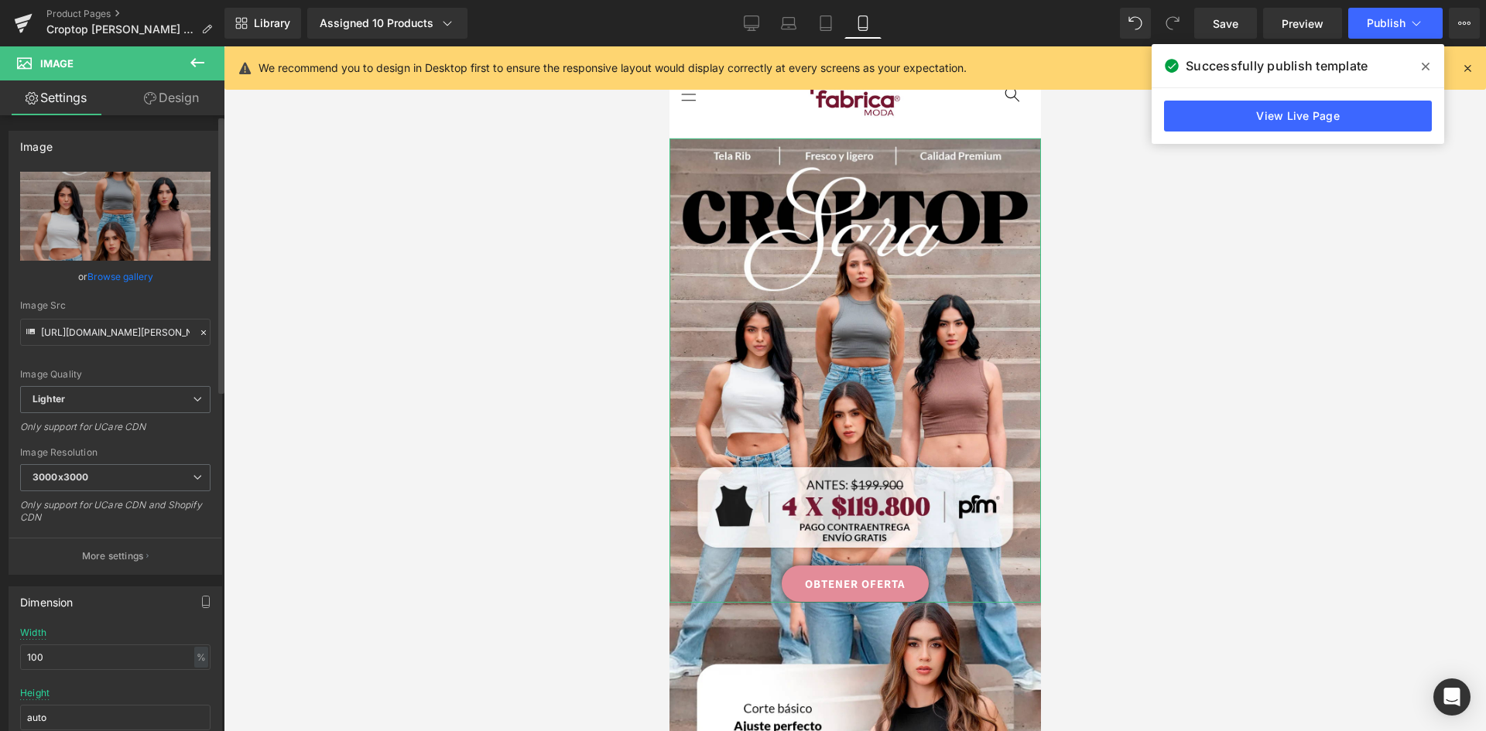
click at [133, 277] on link "Browse gallery" at bounding box center [120, 276] width 66 height 27
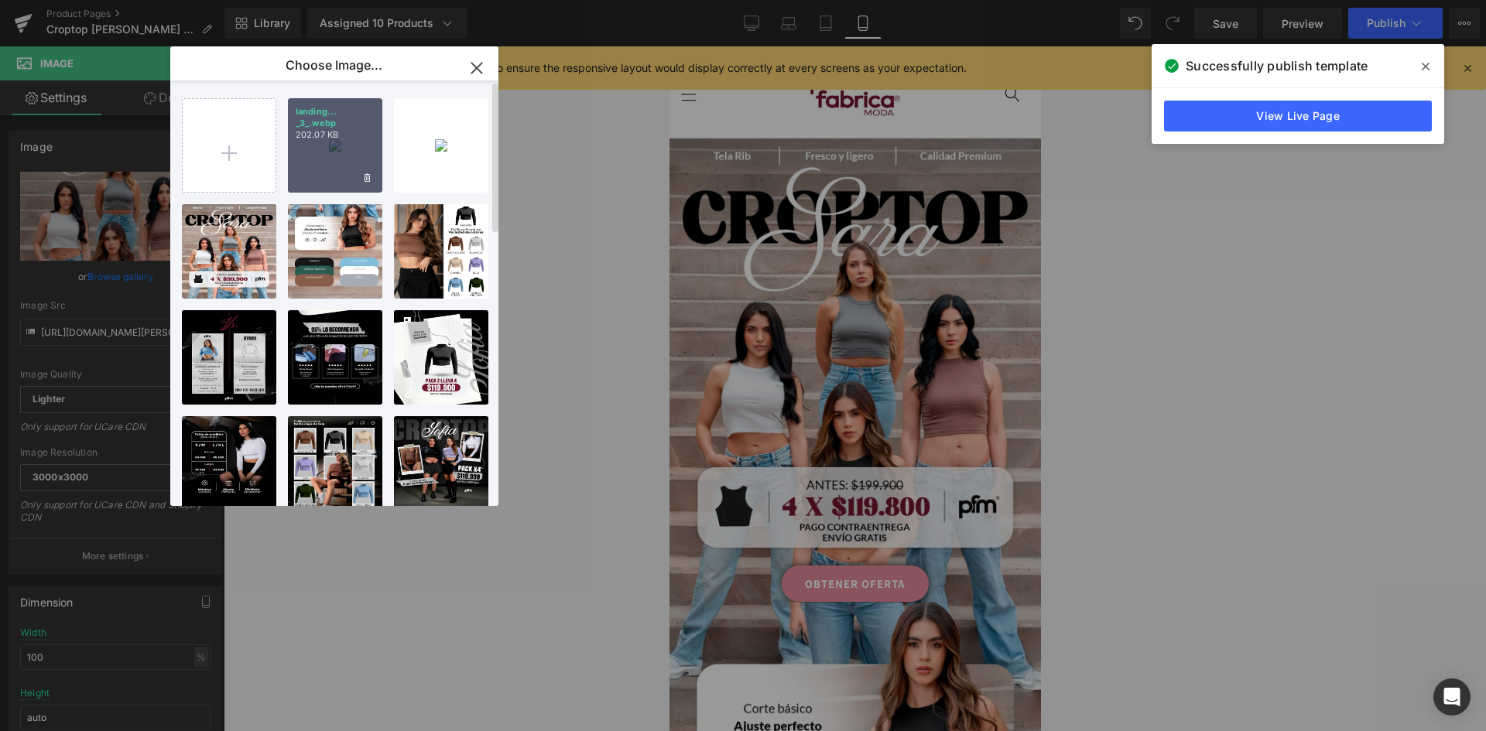
click at [339, 159] on div "landing... _3_.webp 202.07 KB" at bounding box center [335, 145] width 94 height 94
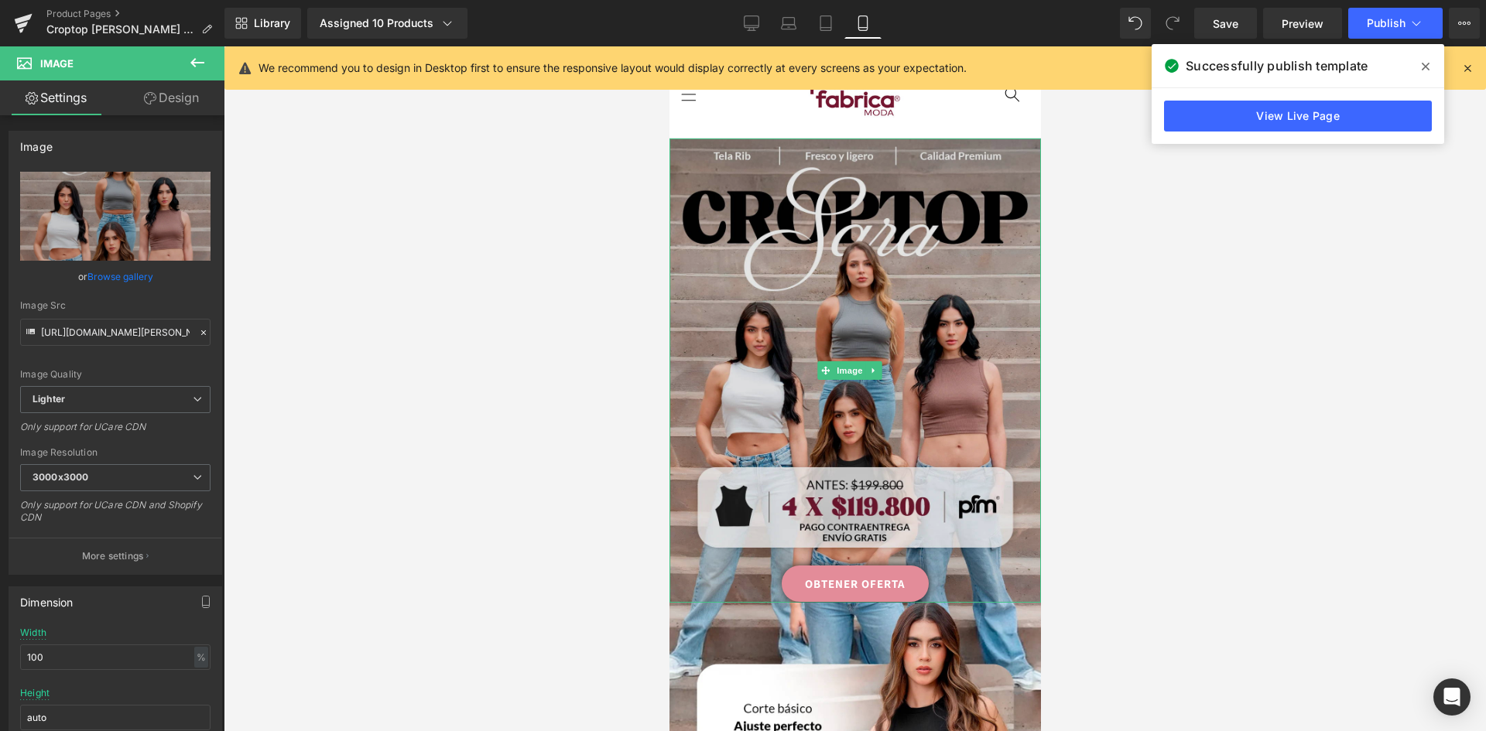
click at [914, 335] on img at bounding box center [855, 371] width 372 height 464
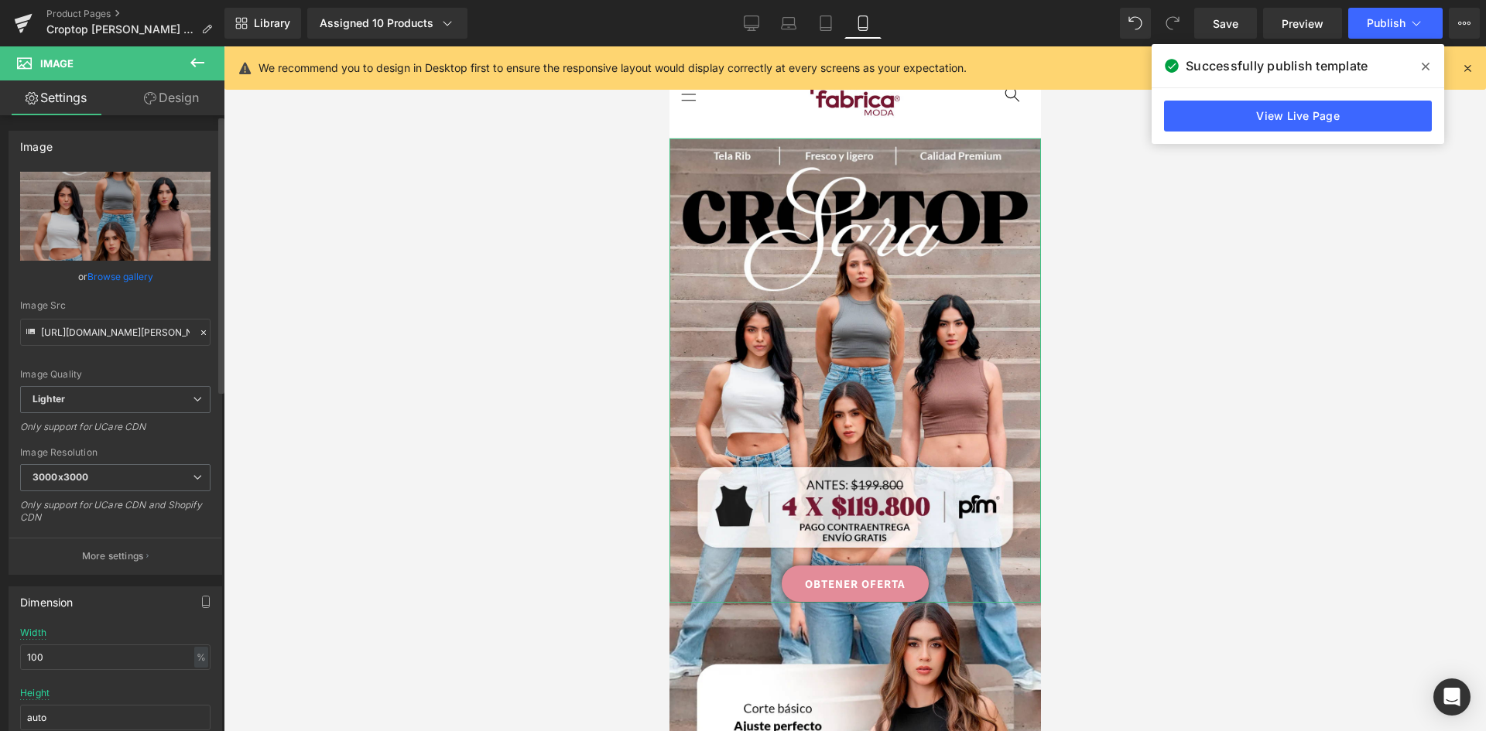
click at [123, 279] on link "Browse gallery" at bounding box center [120, 276] width 66 height 27
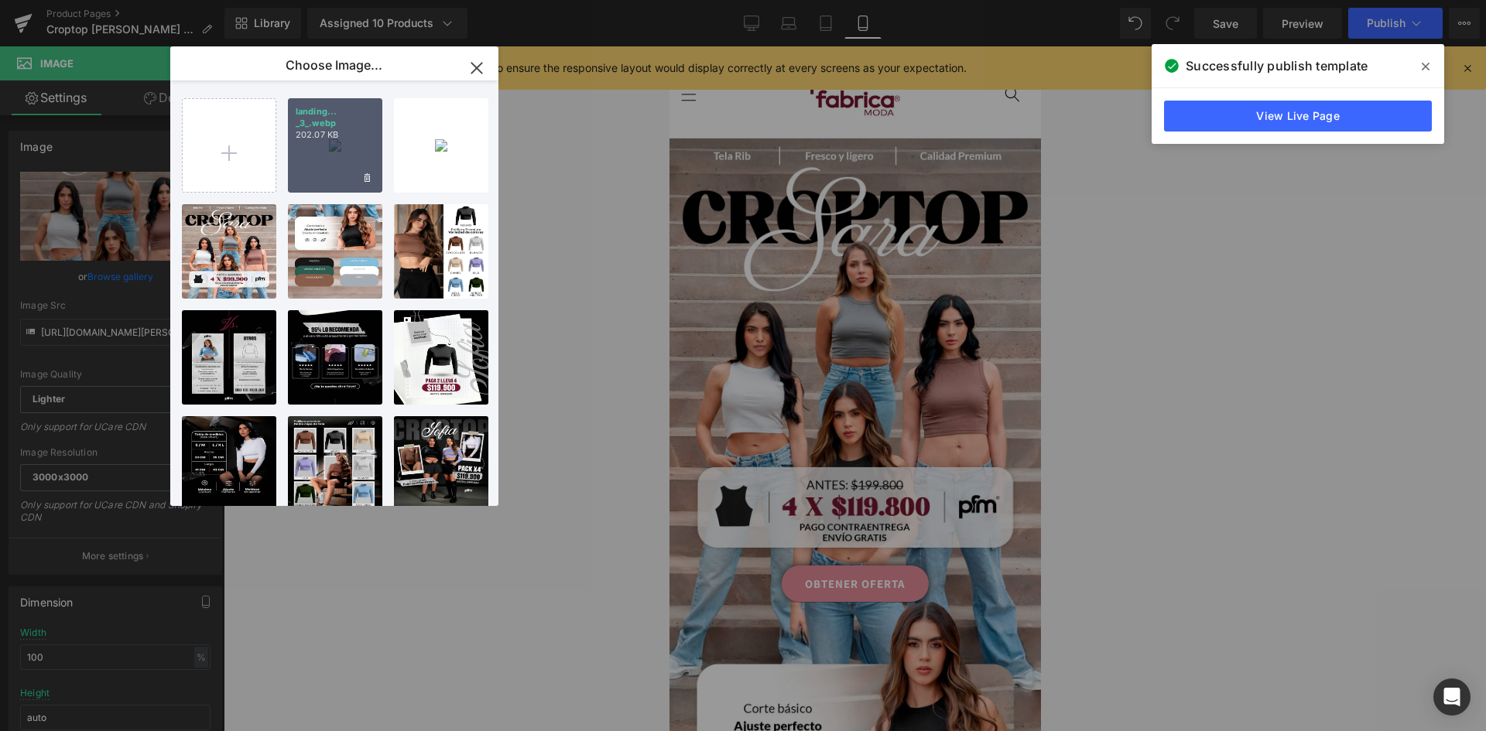
click at [331, 148] on div "landing... _3_.webp 202.07 KB" at bounding box center [335, 145] width 94 height 94
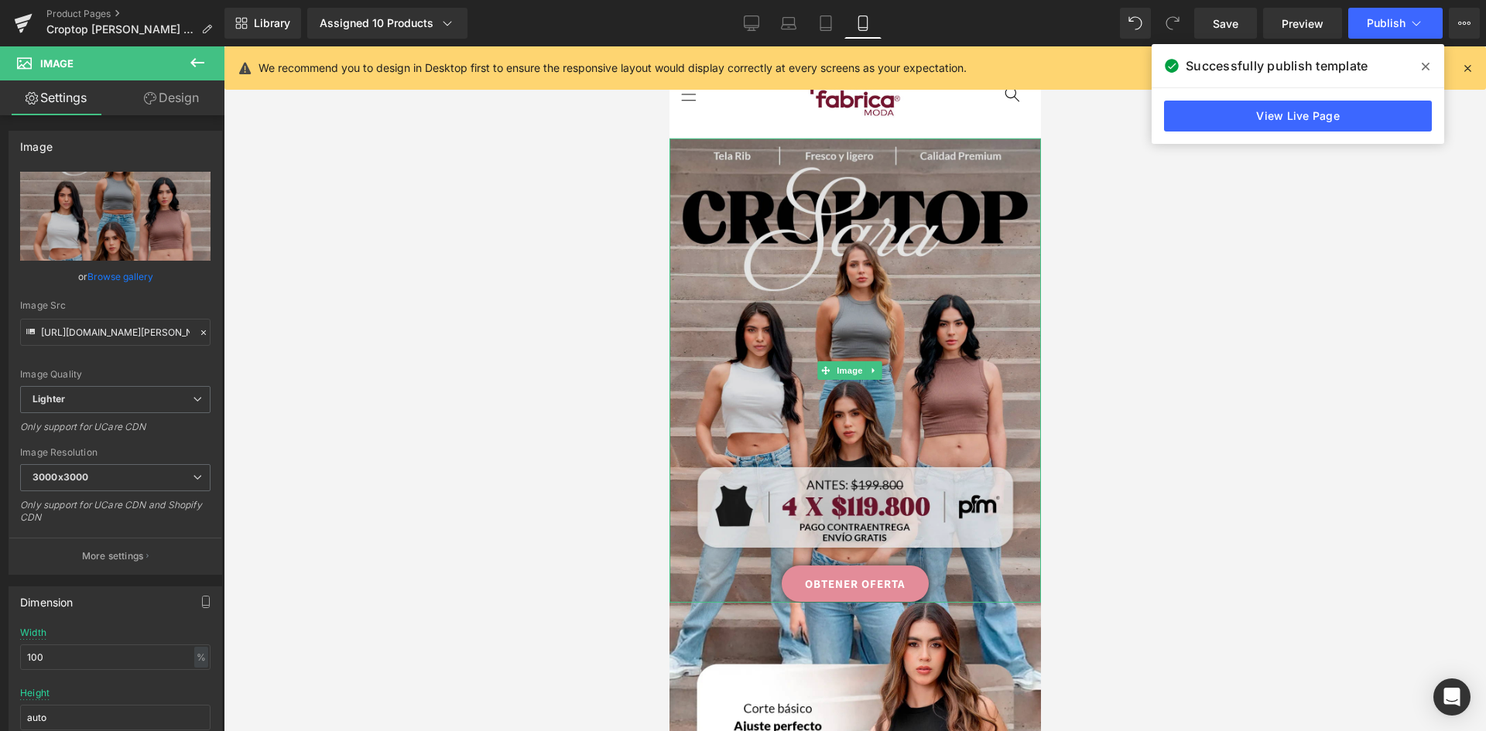
click at [819, 347] on img at bounding box center [855, 371] width 372 height 464
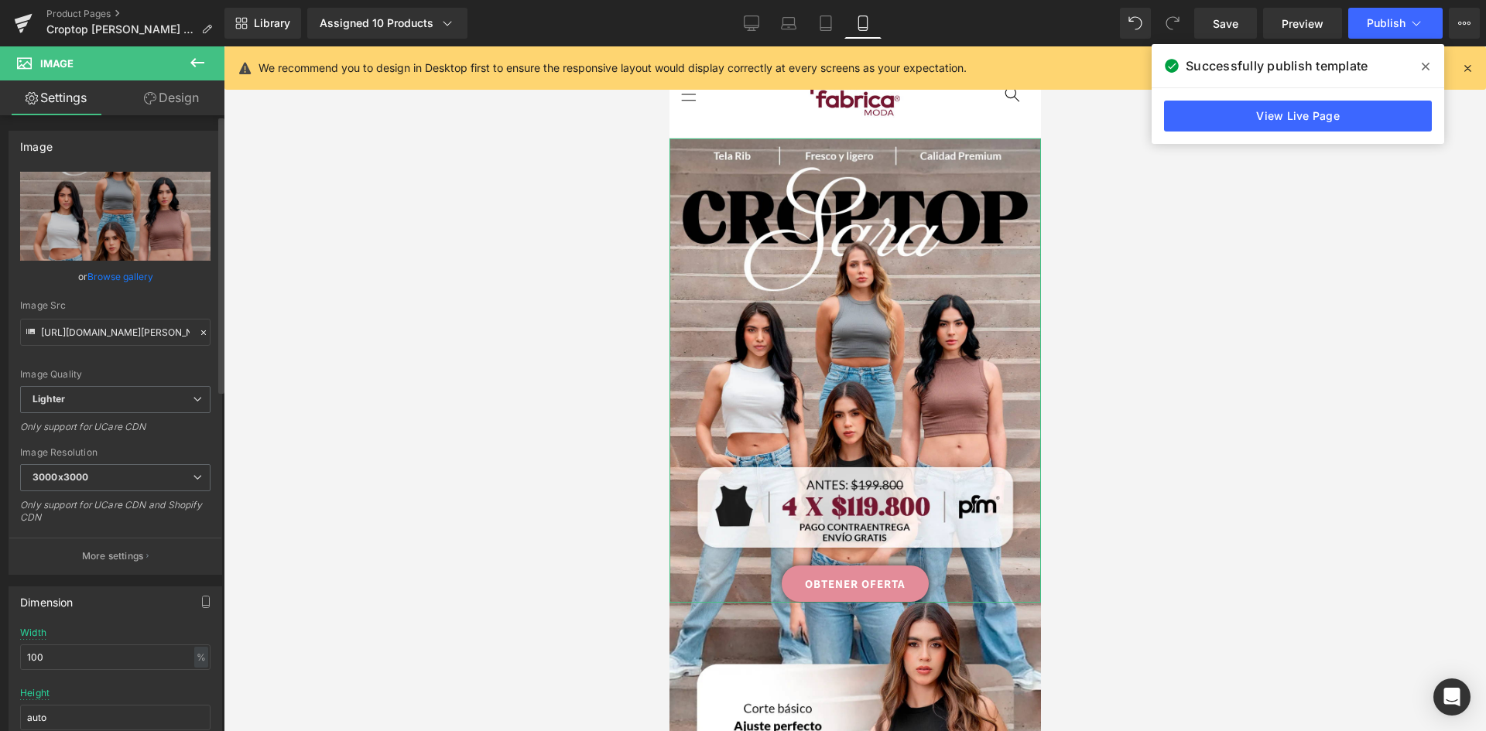
click at [117, 266] on link "Browse gallery" at bounding box center [120, 276] width 66 height 27
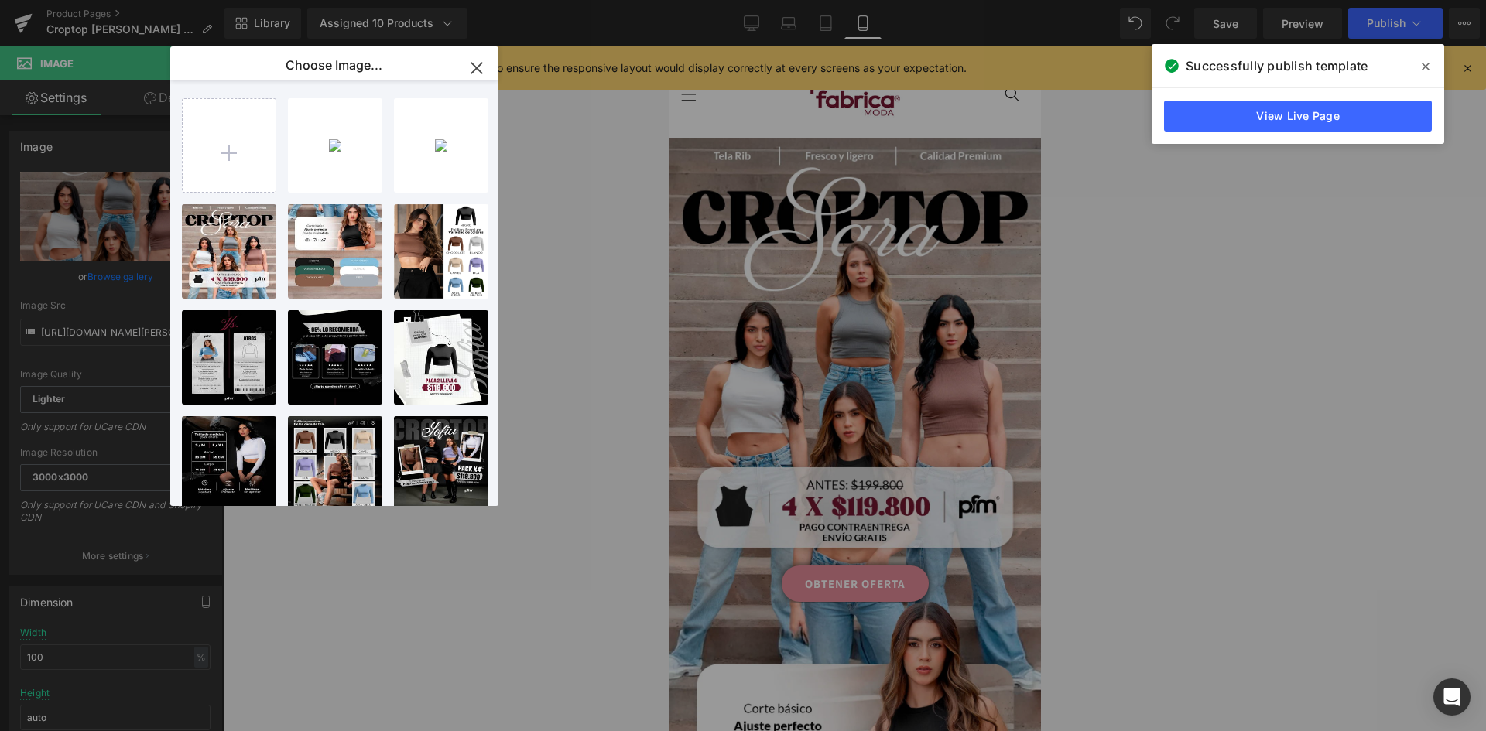
click at [0, 0] on p "202.07 KB" at bounding box center [0, 0] width 0 height 0
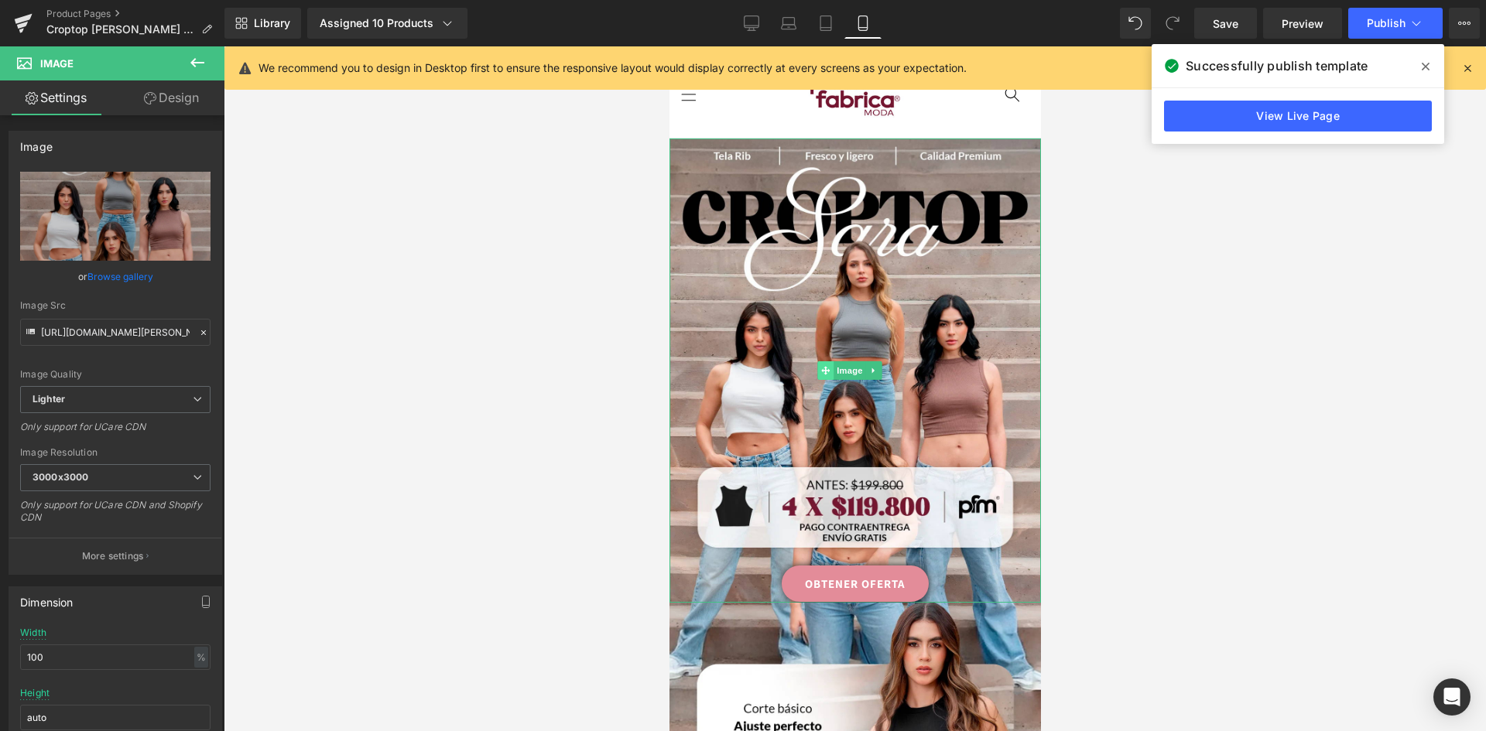
click at [818, 368] on span at bounding box center [825, 370] width 16 height 19
click at [738, 22] on link "Desktop" at bounding box center [751, 23] width 37 height 31
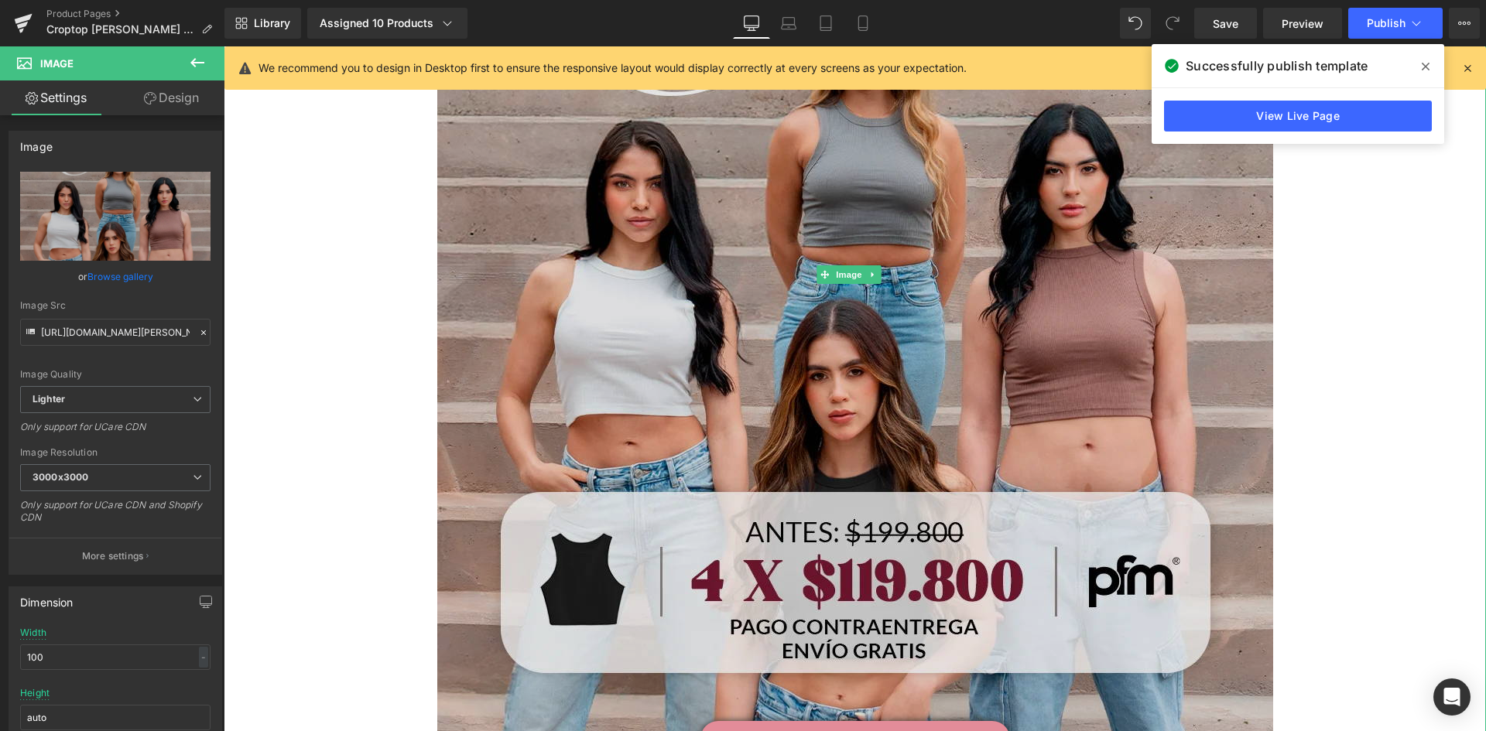
scroll to position [232, 0]
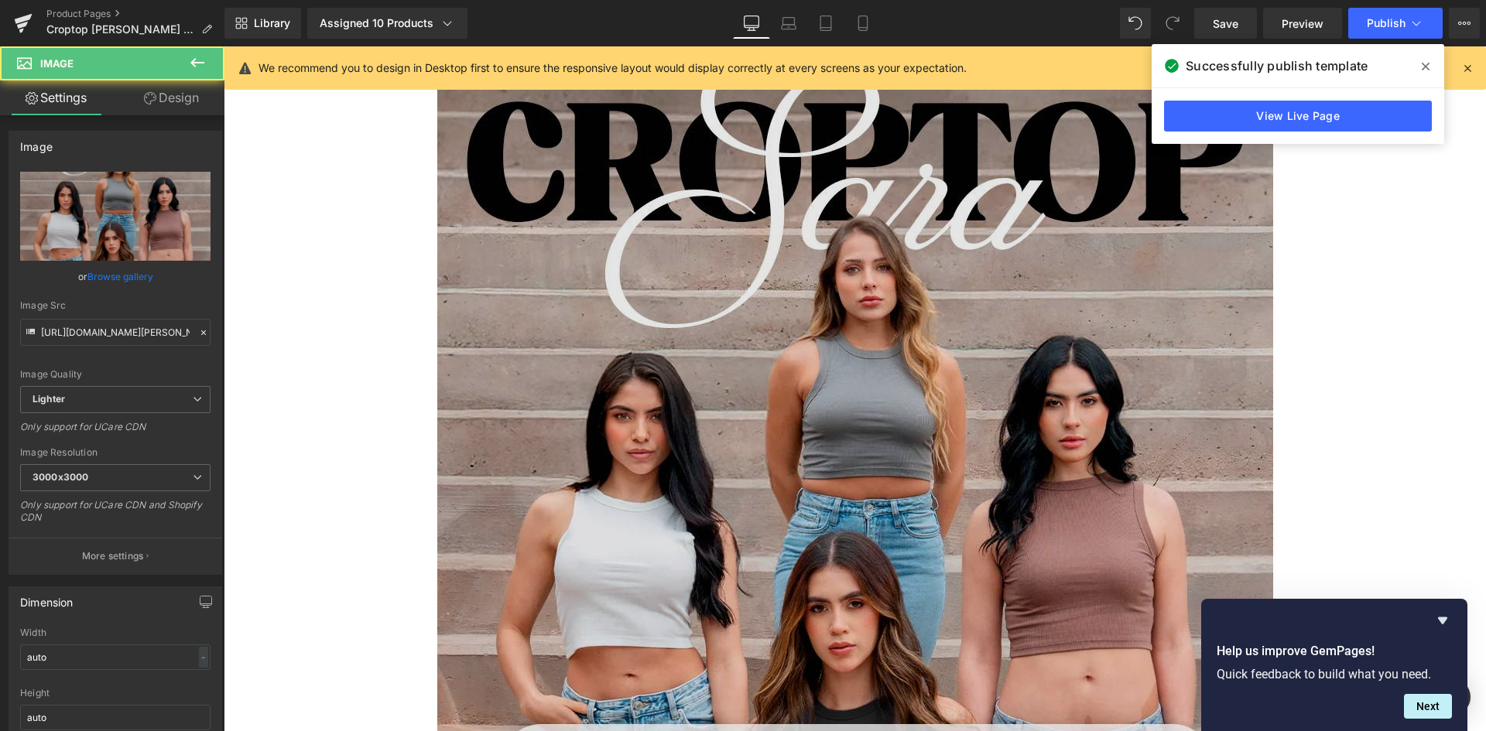
click at [779, 252] on img at bounding box center [855, 507] width 836 height 1045
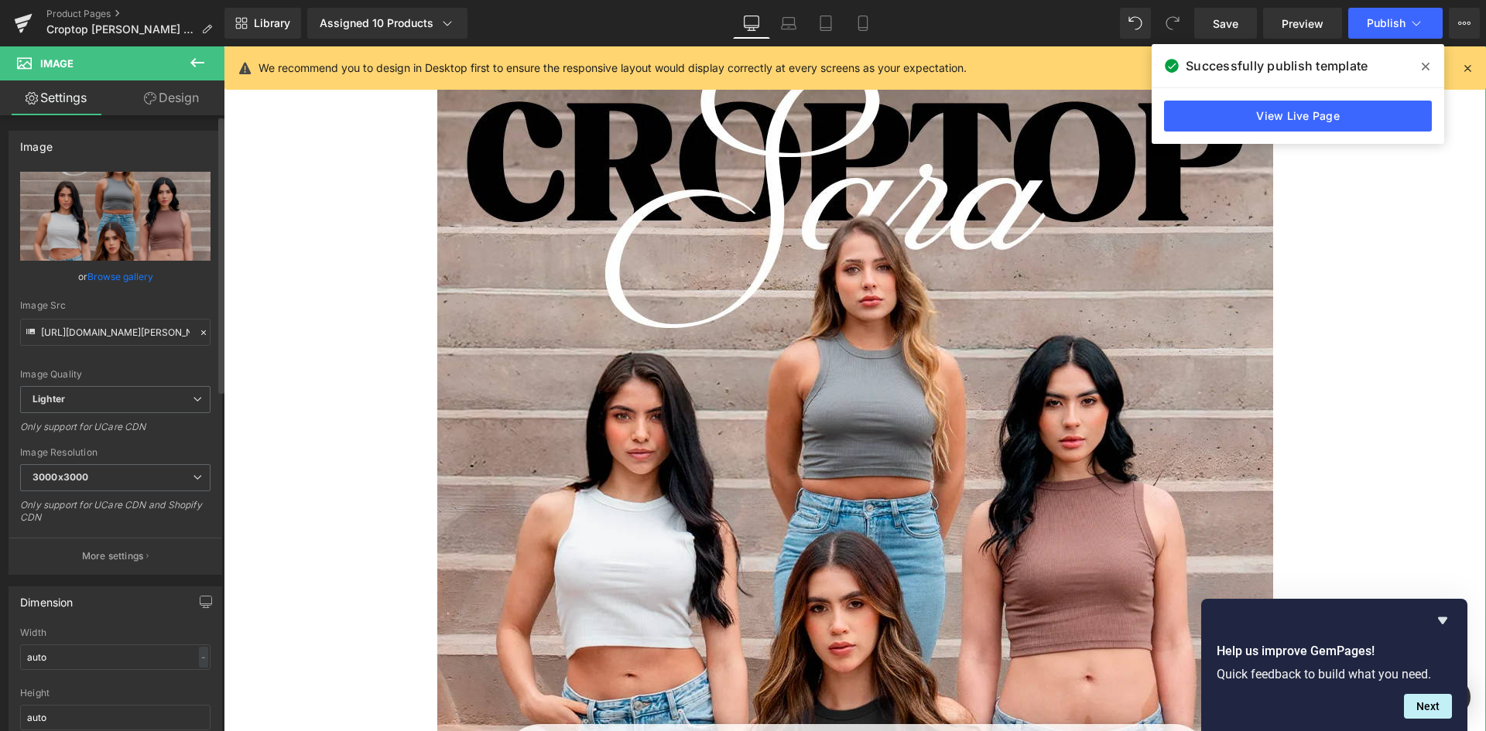
click at [125, 279] on link "Browse gallery" at bounding box center [120, 276] width 66 height 27
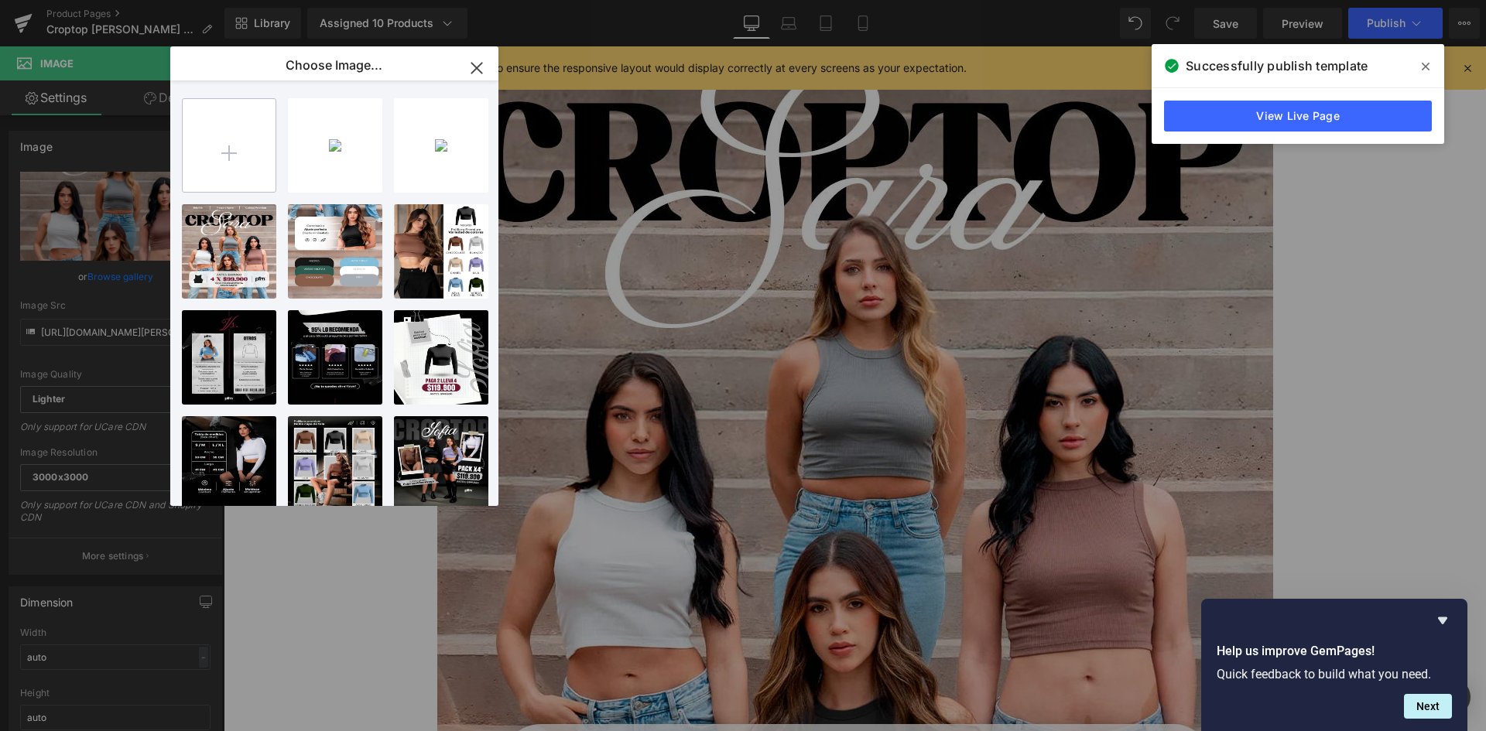
click at [243, 175] on input "file" at bounding box center [229, 145] width 93 height 93
type input "C:\fakepath\landing-[PERSON_NAME]-2-(1)_01 (3) (1).jpg"
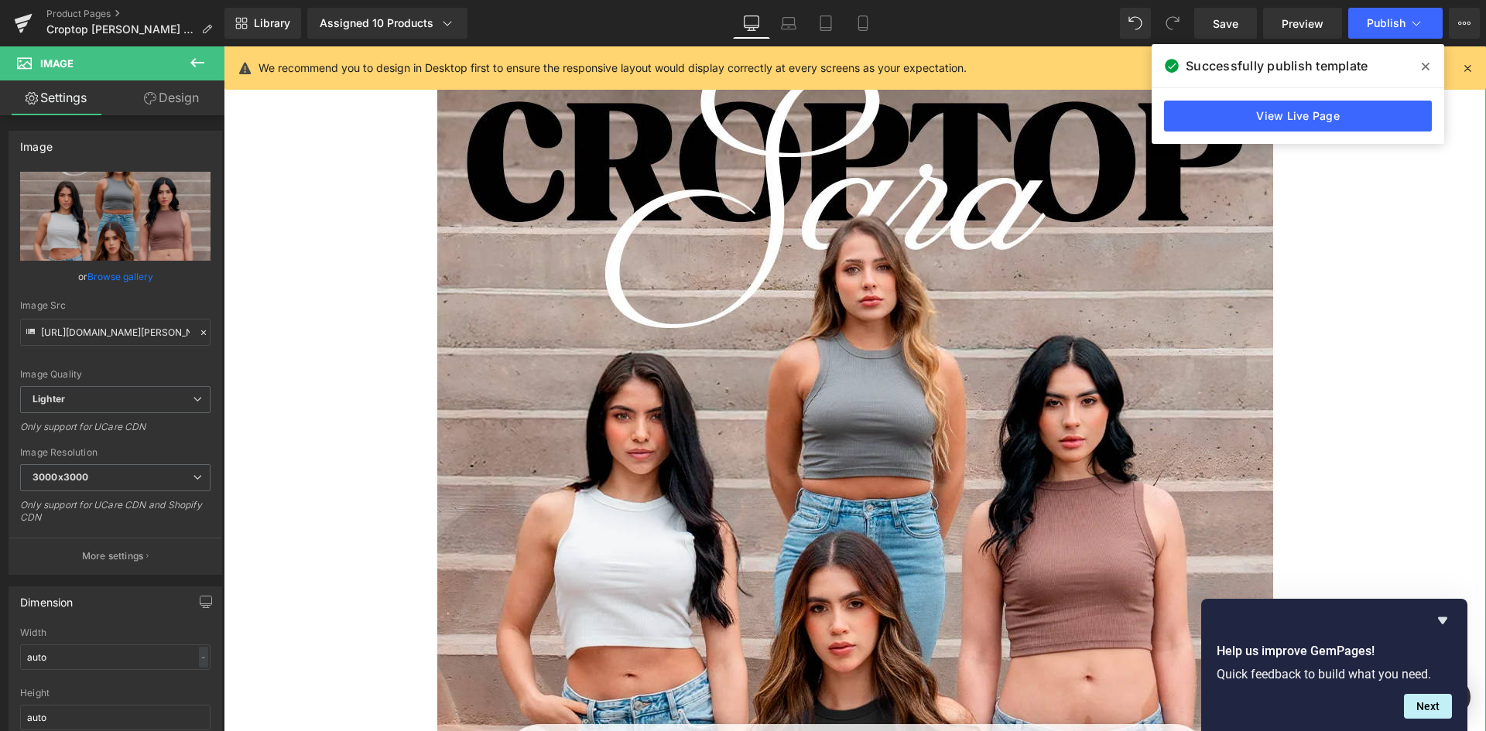
click at [125, 276] on link "Browse gallery" at bounding box center [120, 276] width 66 height 27
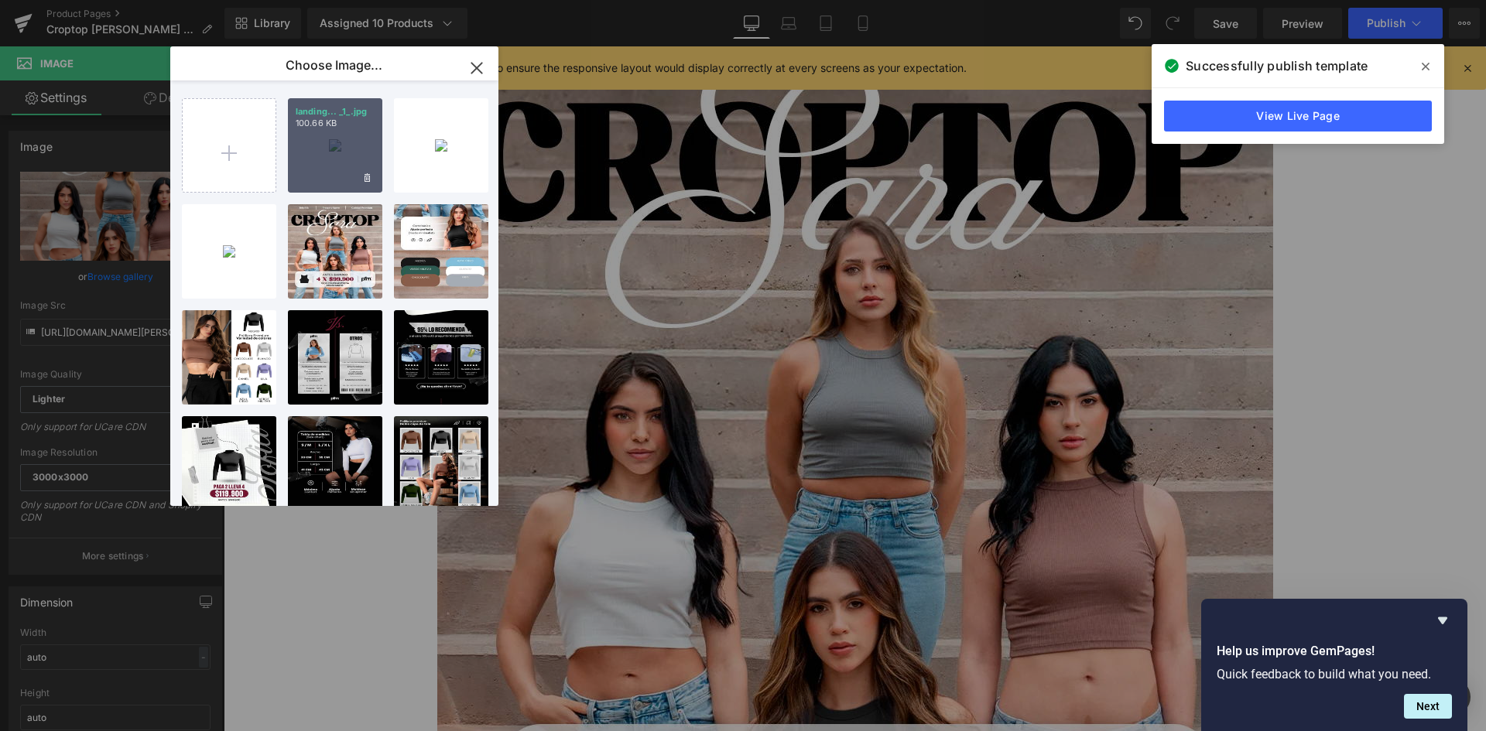
drag, startPoint x: 327, startPoint y: 159, endPoint x: 102, endPoint y: 114, distance: 229.8
click at [327, 159] on div "landing... _1_.jpg 100.66 KB" at bounding box center [335, 145] width 94 height 94
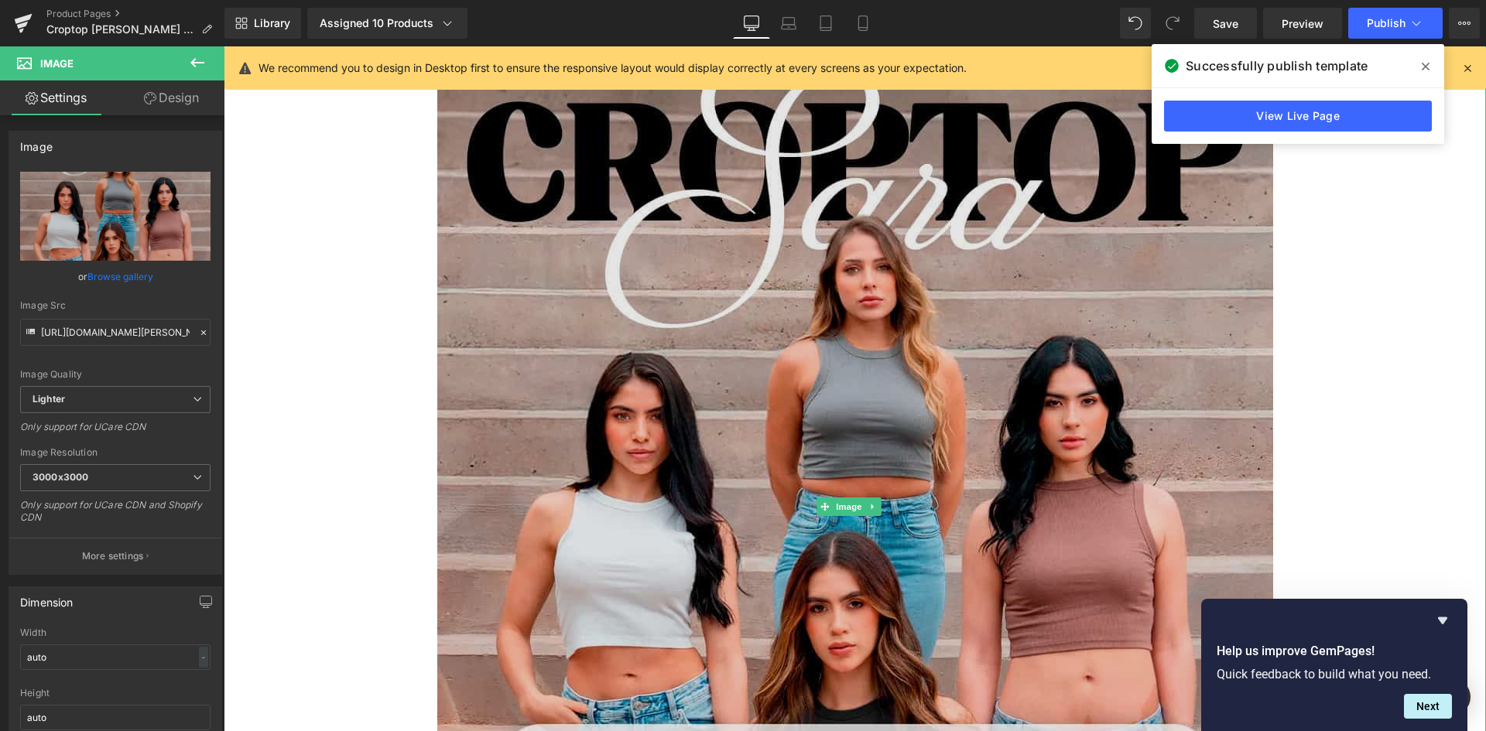
scroll to position [619, 0]
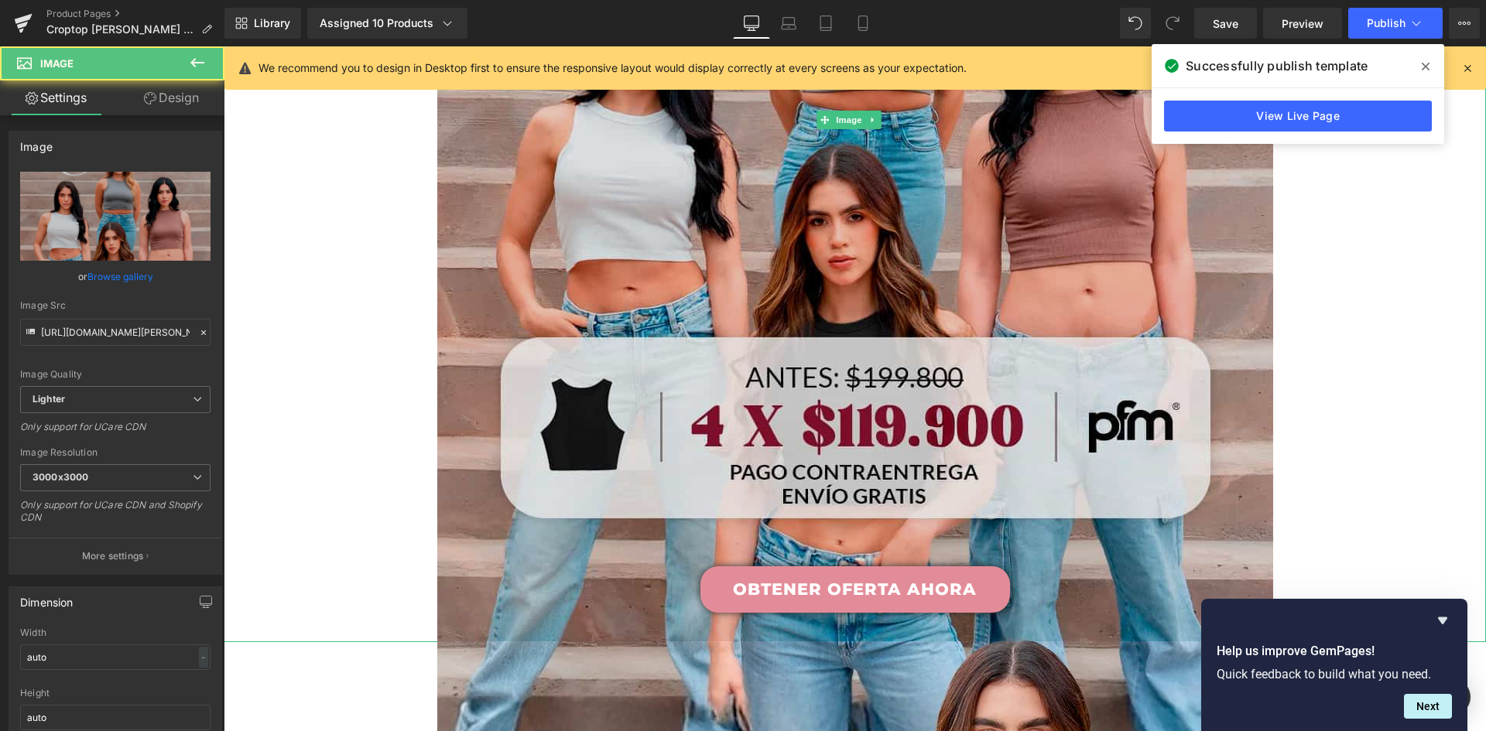
click at [813, 348] on img at bounding box center [855, 120] width 836 height 1045
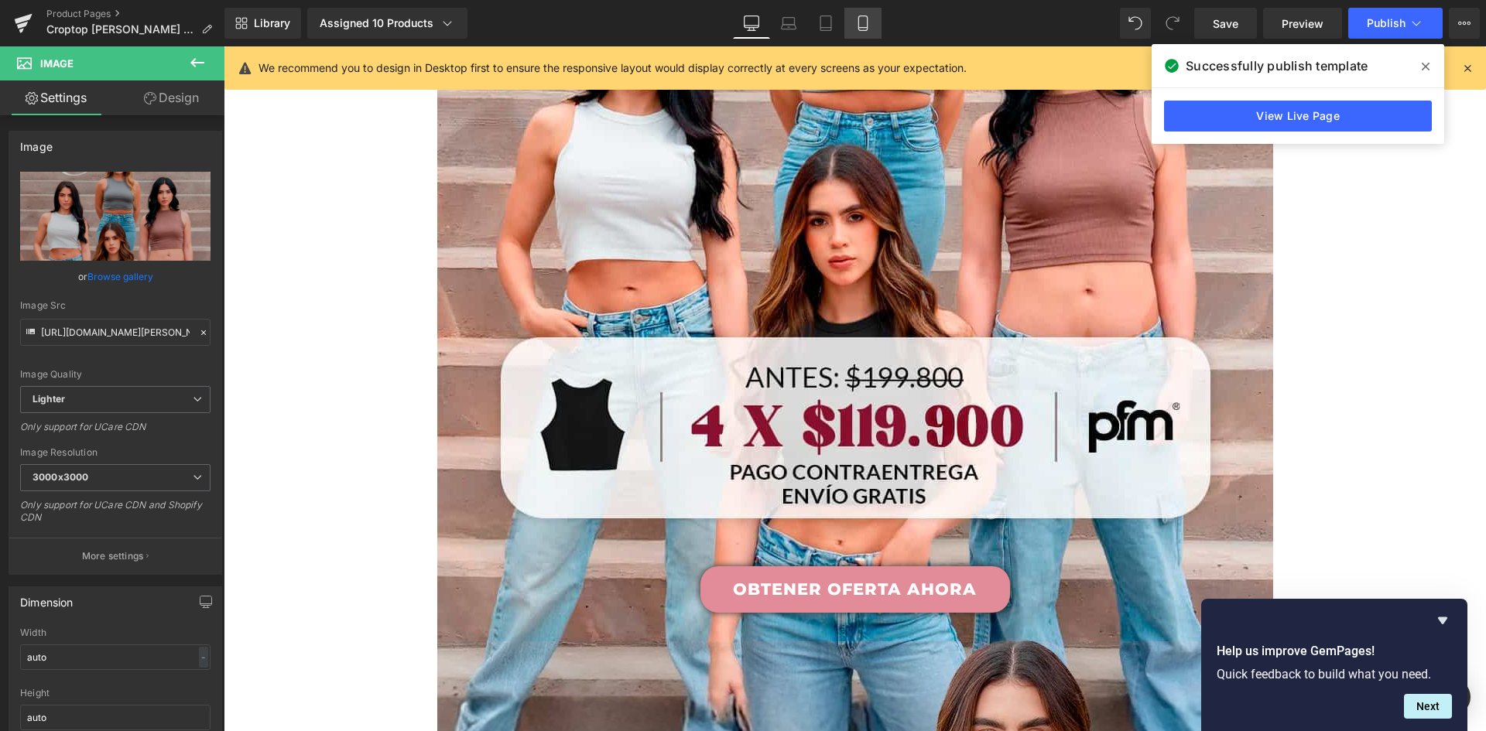
click at [871, 26] on icon at bounding box center [862, 22] width 15 height 15
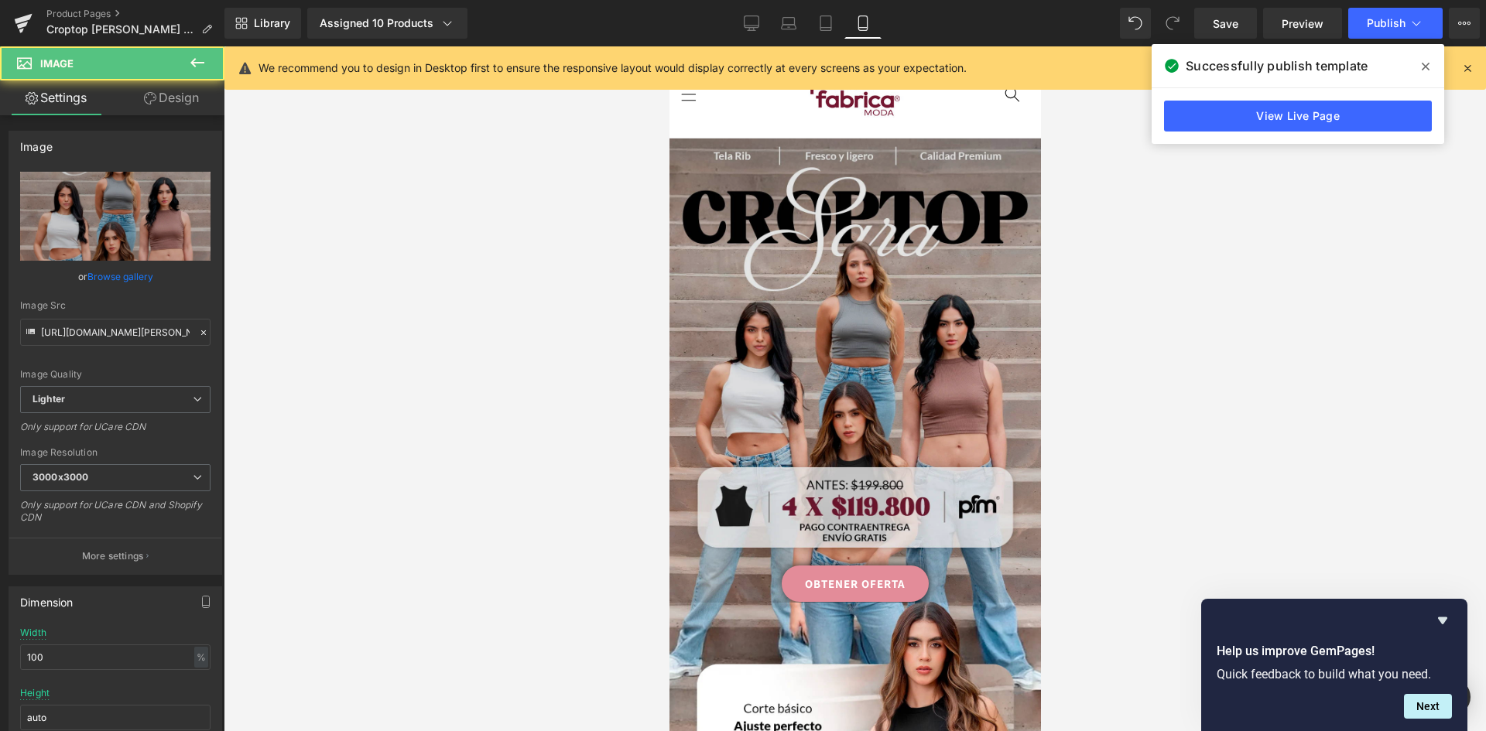
click at [803, 361] on img at bounding box center [855, 371] width 372 height 464
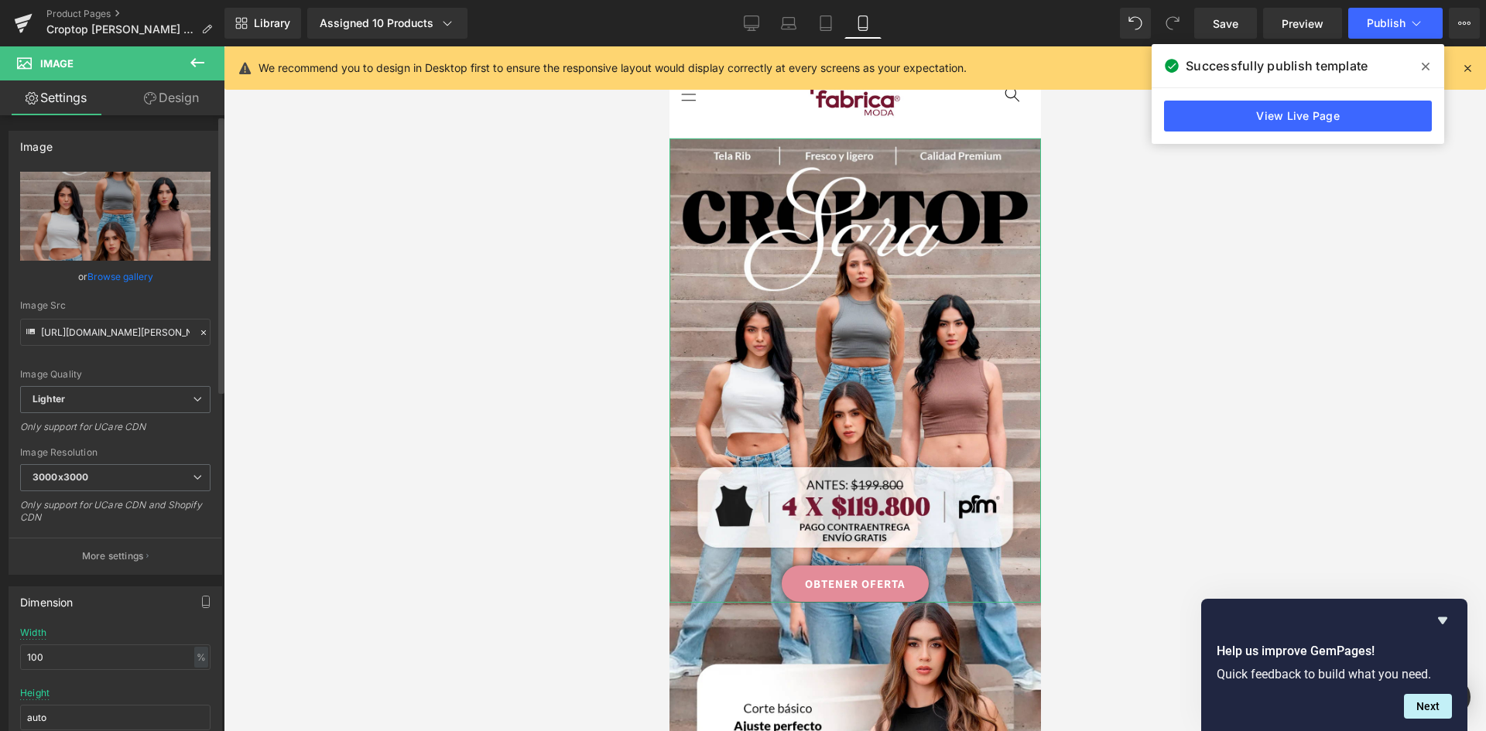
click at [122, 274] on link "Browse gallery" at bounding box center [120, 276] width 66 height 27
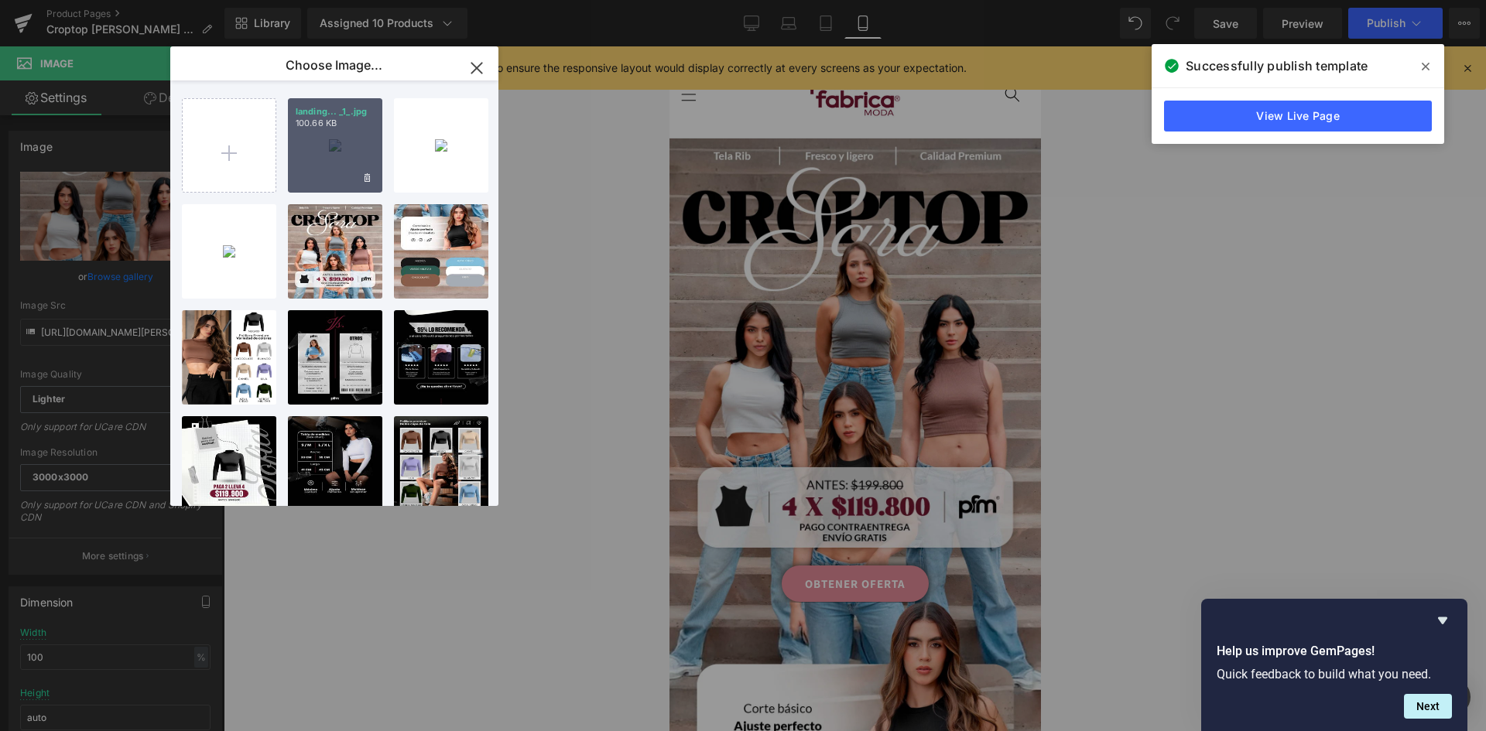
click at [324, 161] on div "landing... _1_.jpg 100.66 KB" at bounding box center [335, 145] width 94 height 94
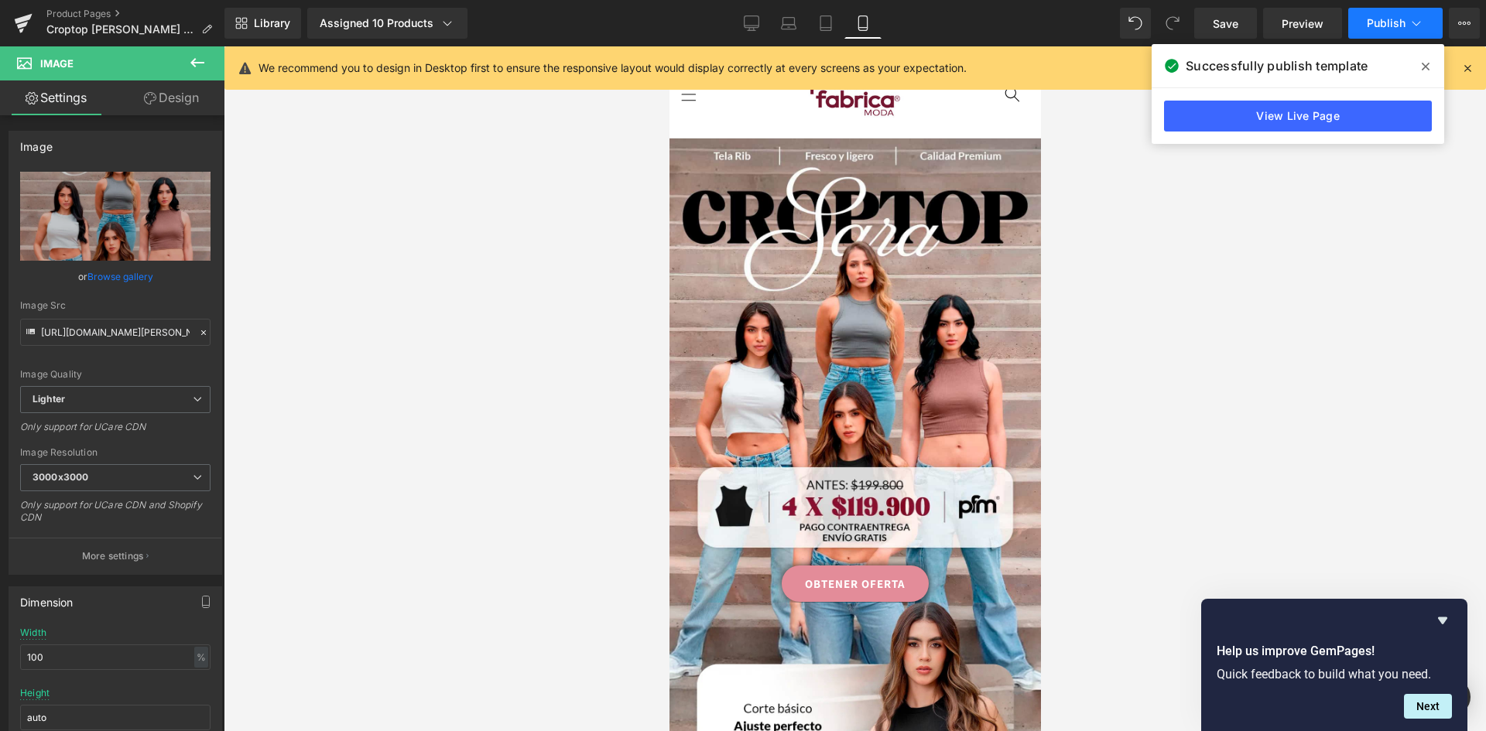
click at [1404, 25] on span "Publish" at bounding box center [1386, 23] width 39 height 12
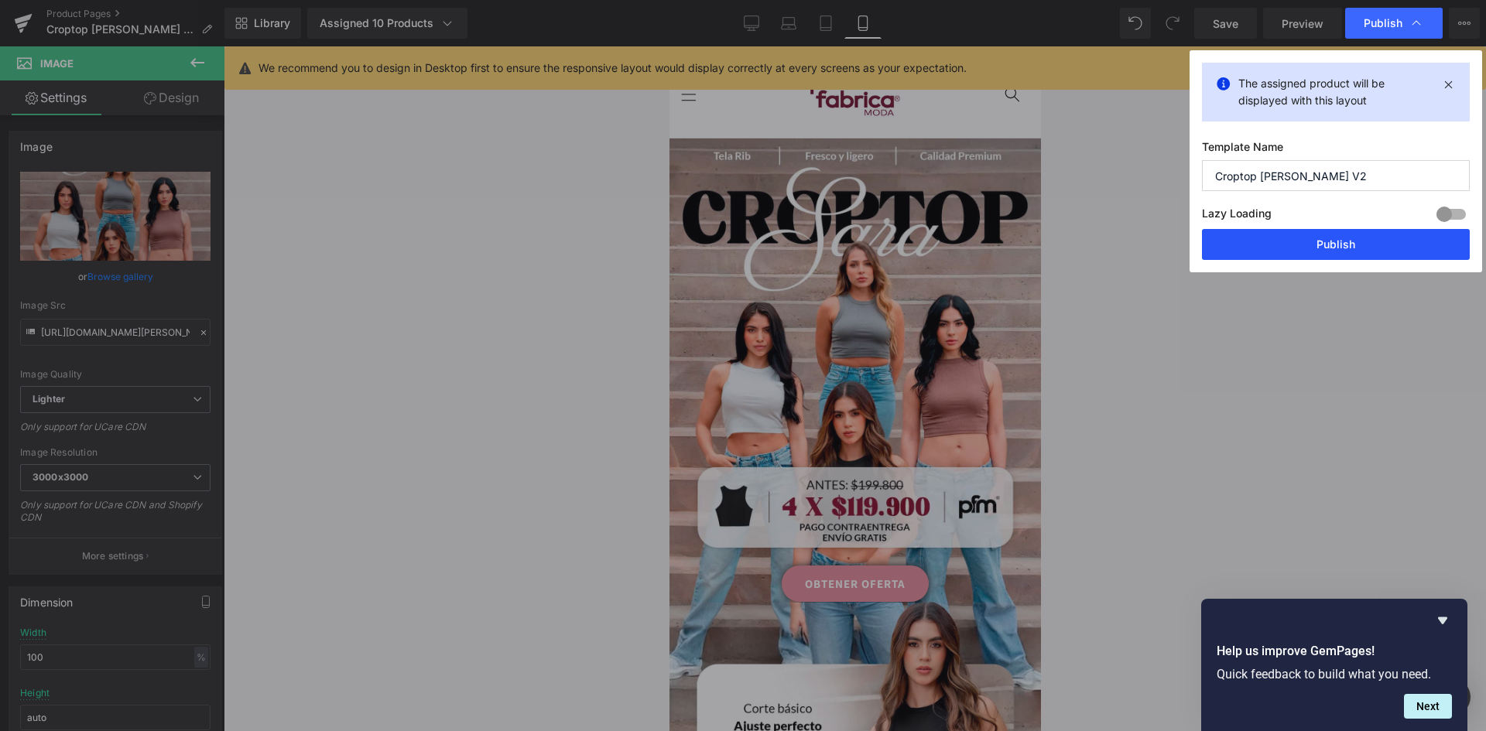
click at [1313, 236] on button "Publish" at bounding box center [1336, 244] width 268 height 31
